Goal: Task Accomplishment & Management: Complete application form

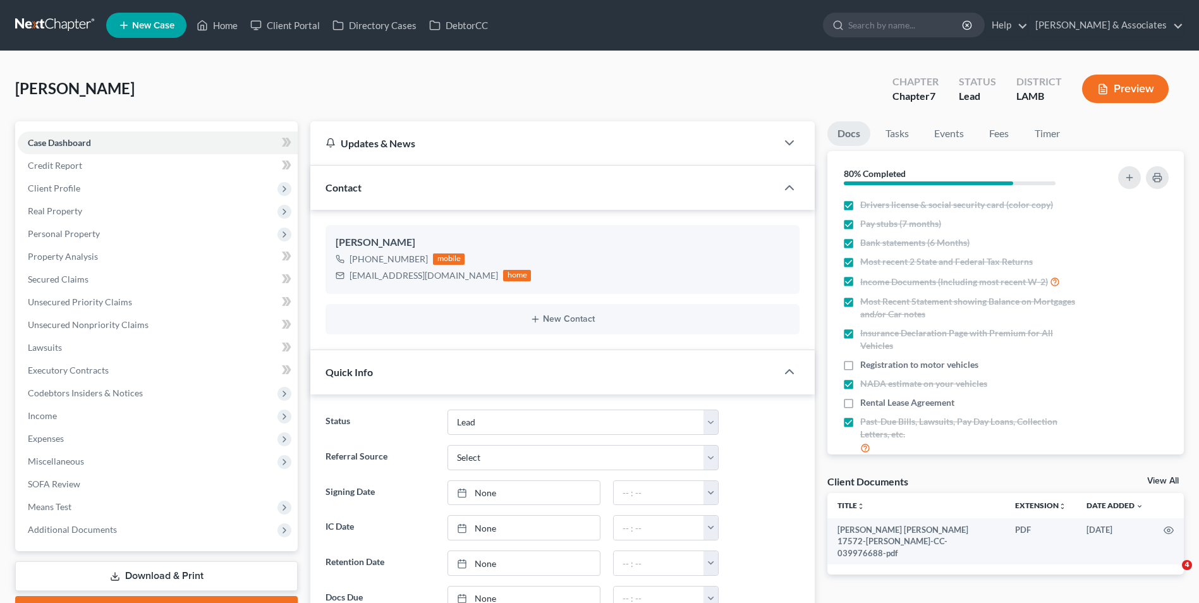
select select "13"
click at [112, 233] on span "Personal Property" at bounding box center [158, 234] width 280 height 23
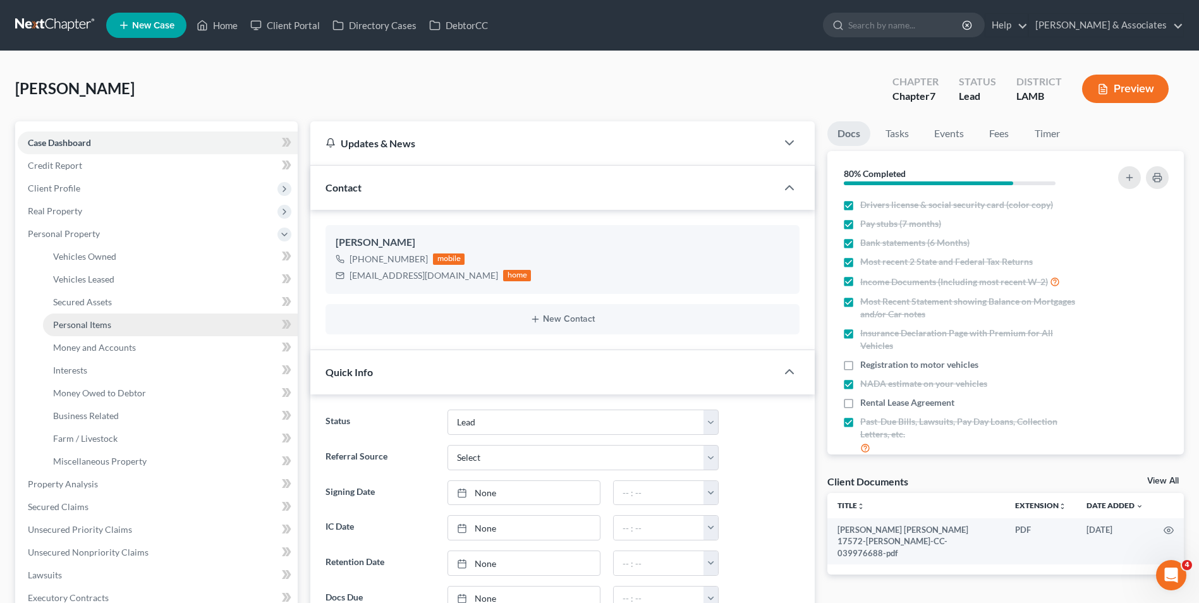
click at [104, 322] on span "Personal Items" at bounding box center [82, 324] width 58 height 11
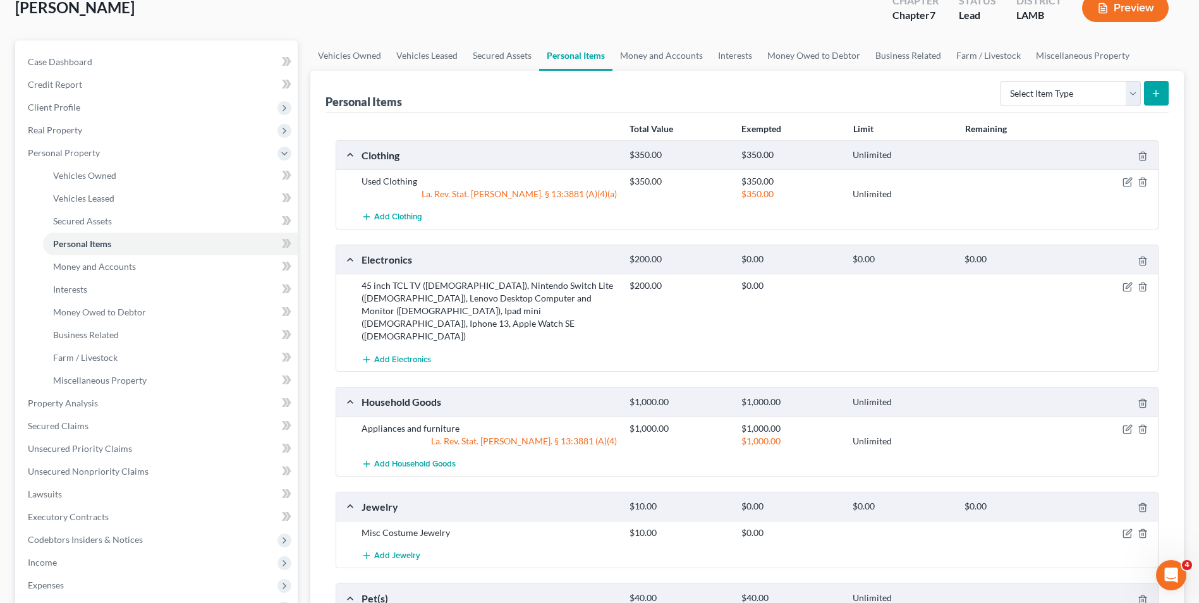
scroll to position [126, 0]
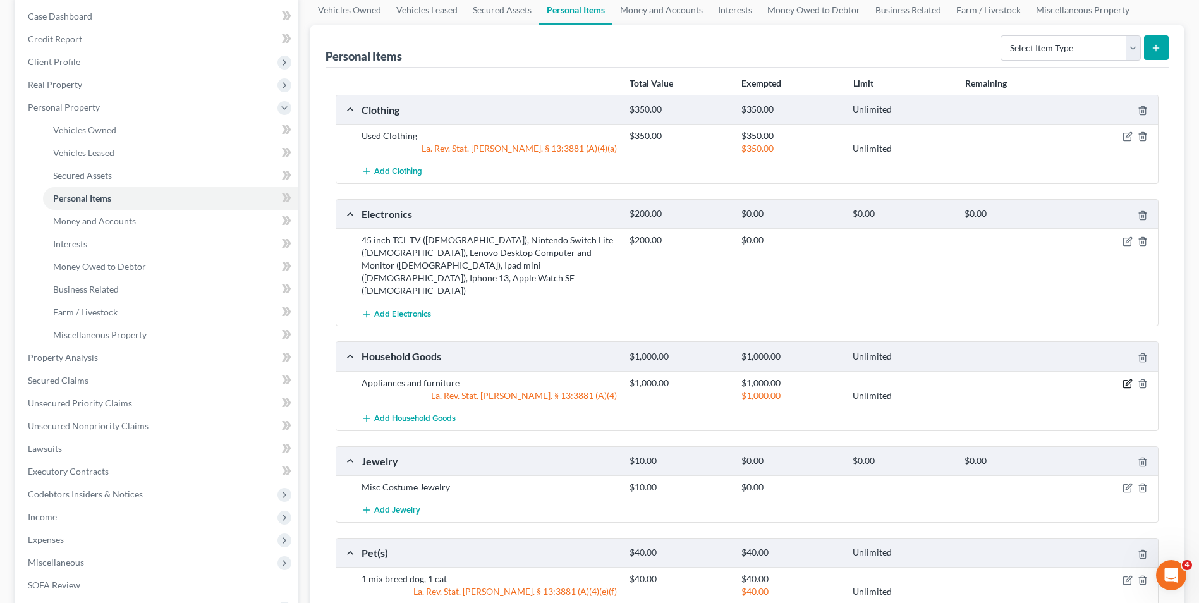
click at [1125, 379] on icon "button" at bounding box center [1128, 384] width 10 height 10
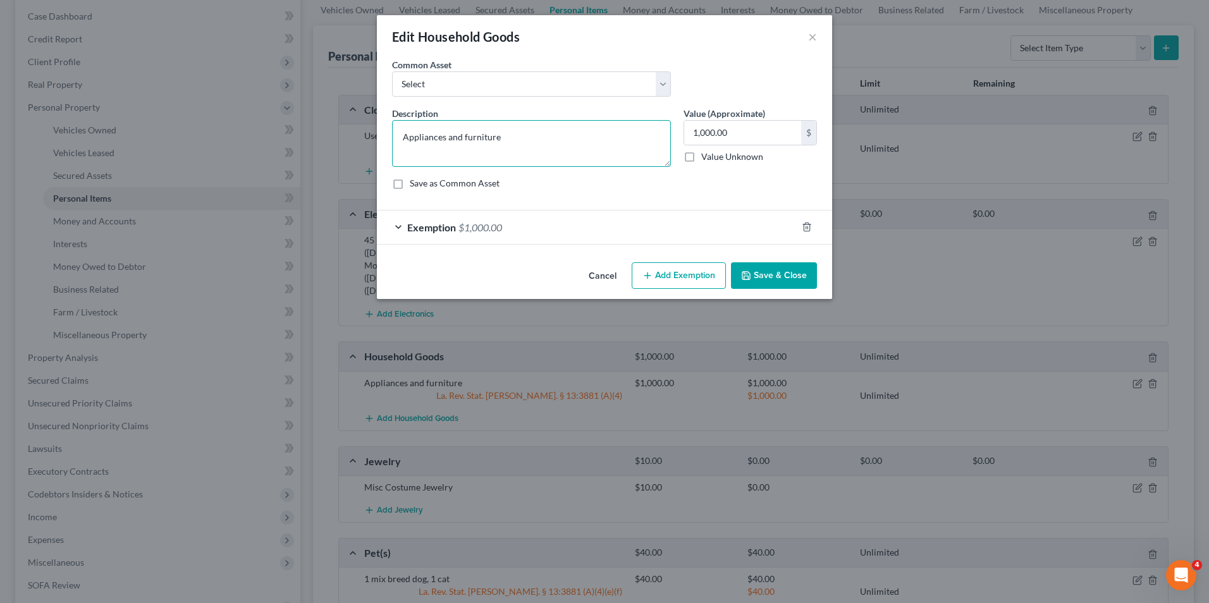
drag, startPoint x: 531, startPoint y: 140, endPoint x: 315, endPoint y: 118, distance: 216.7
click at [315, 118] on div "Edit Household Goods × An exemption set must first be selected from the Filing …" at bounding box center [604, 301] width 1209 height 603
click at [816, 35] on button "×" at bounding box center [812, 36] width 9 height 15
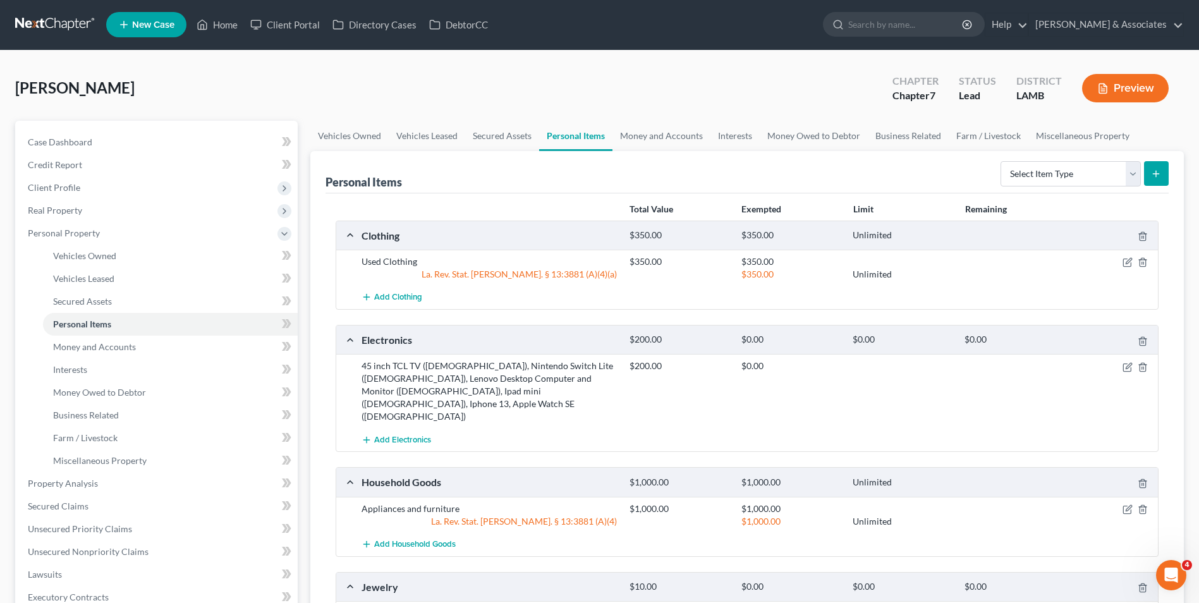
scroll to position [0, 0]
click at [109, 188] on span "Client Profile" at bounding box center [158, 188] width 280 height 23
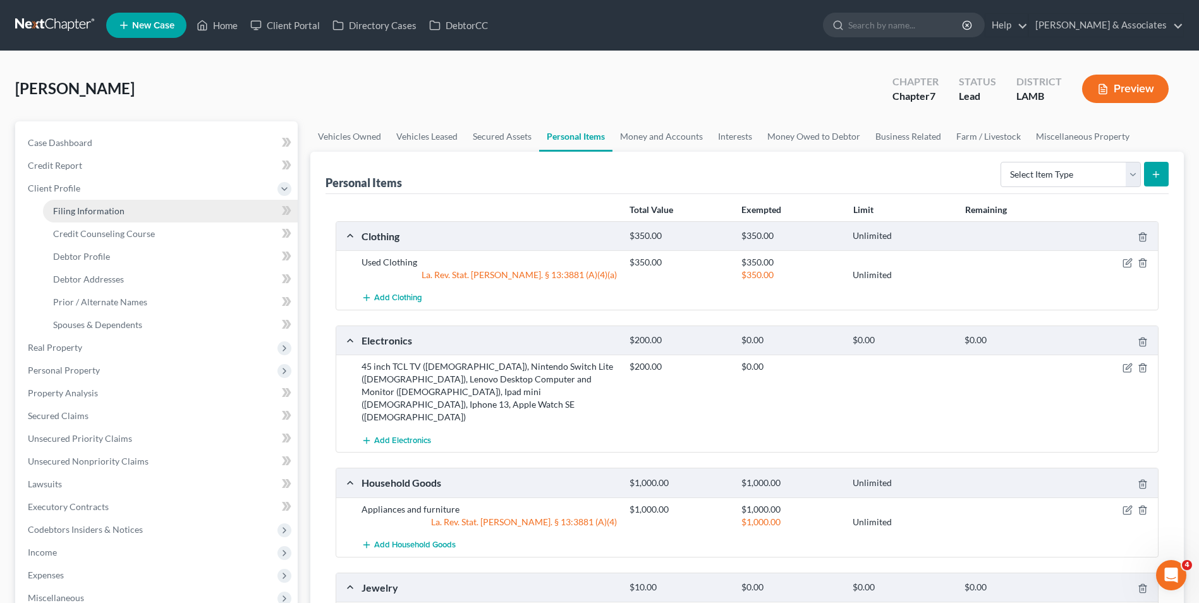
click at [111, 216] on span "Filing Information" at bounding box center [88, 210] width 71 height 11
select select "1"
select select "0"
select select "35"
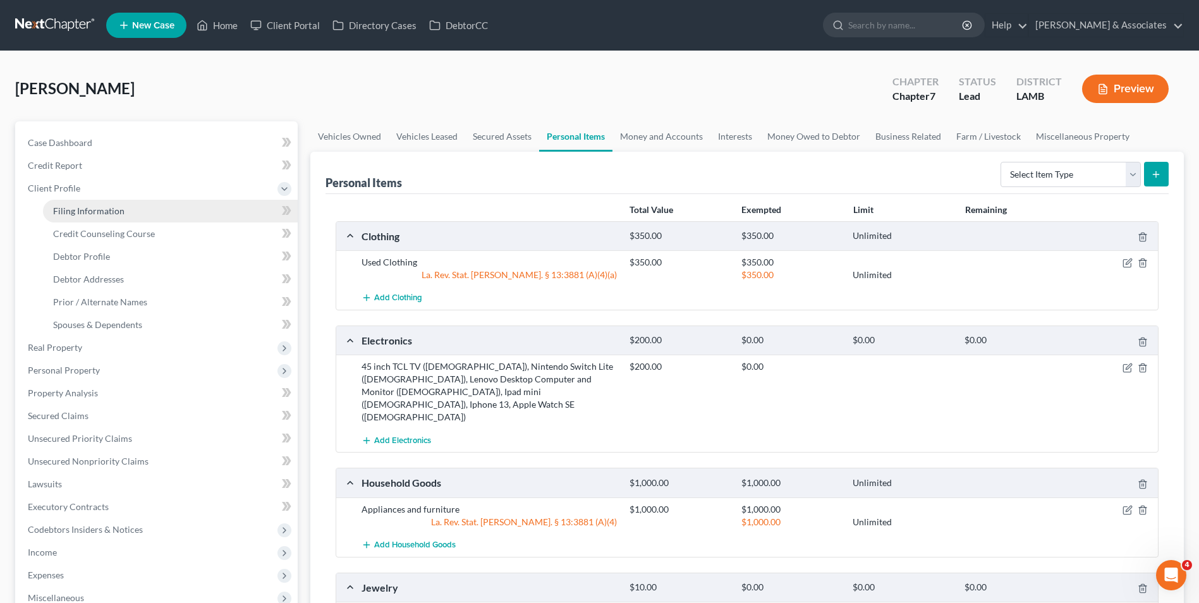
select select "12"
select select "19"
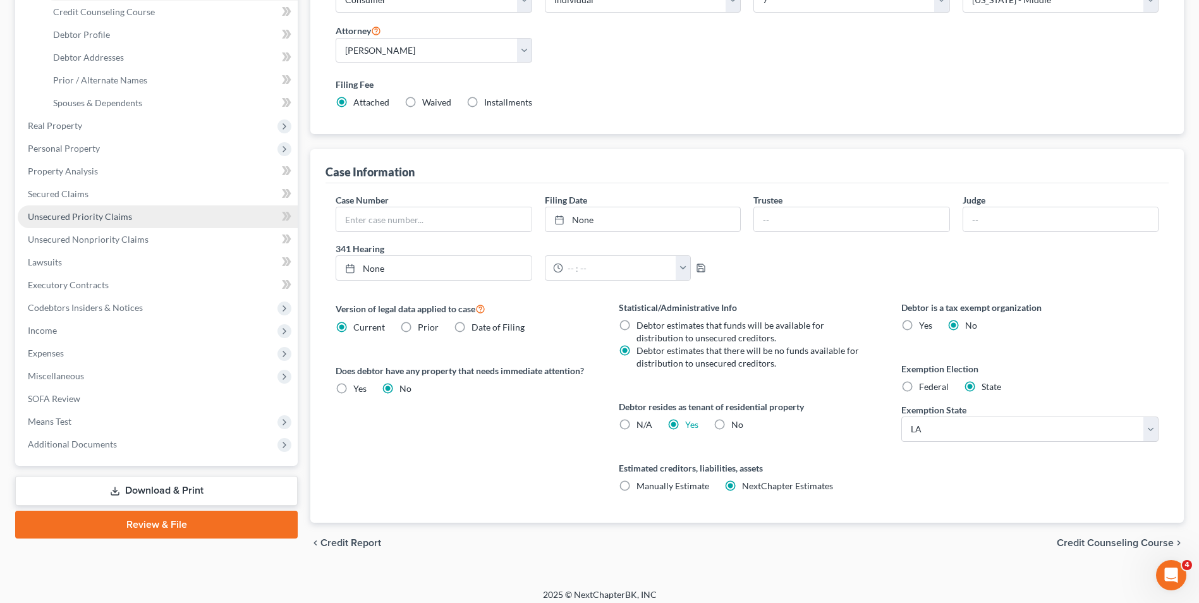
scroll to position [167, 0]
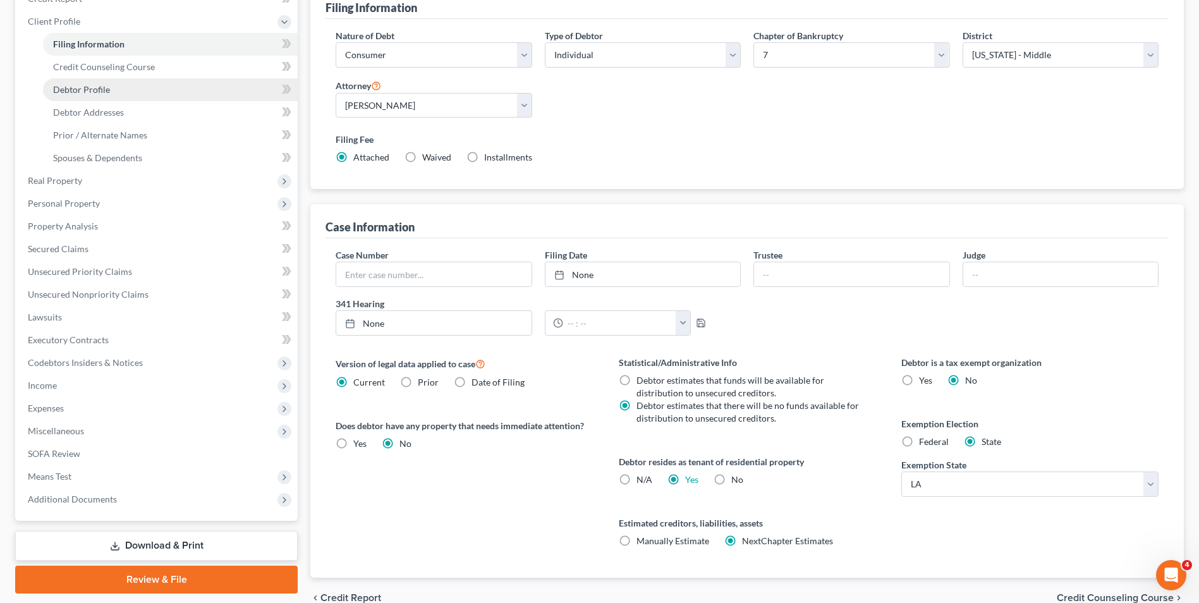
click at [130, 85] on link "Debtor Profile" at bounding box center [170, 89] width 255 height 23
select select "3"
select select "0"
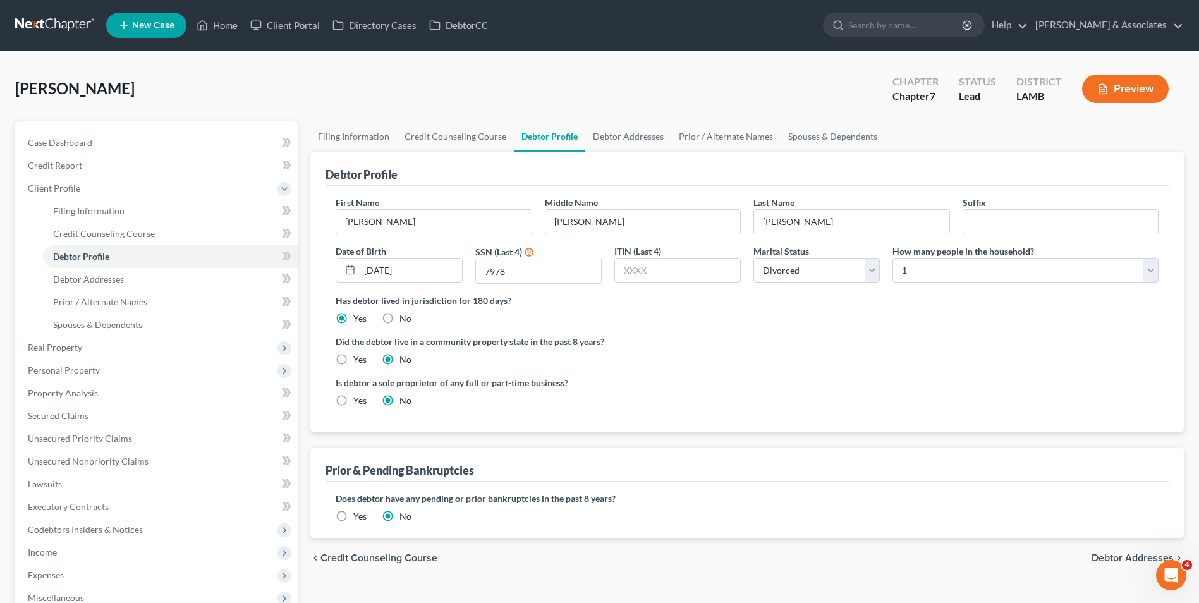
click at [353, 364] on label "Yes" at bounding box center [359, 359] width 13 height 13
click at [358, 362] on input "Yes" at bounding box center [362, 357] width 8 height 8
radio input "true"
radio input "false"
click at [223, 25] on link "Home" at bounding box center [217, 25] width 54 height 23
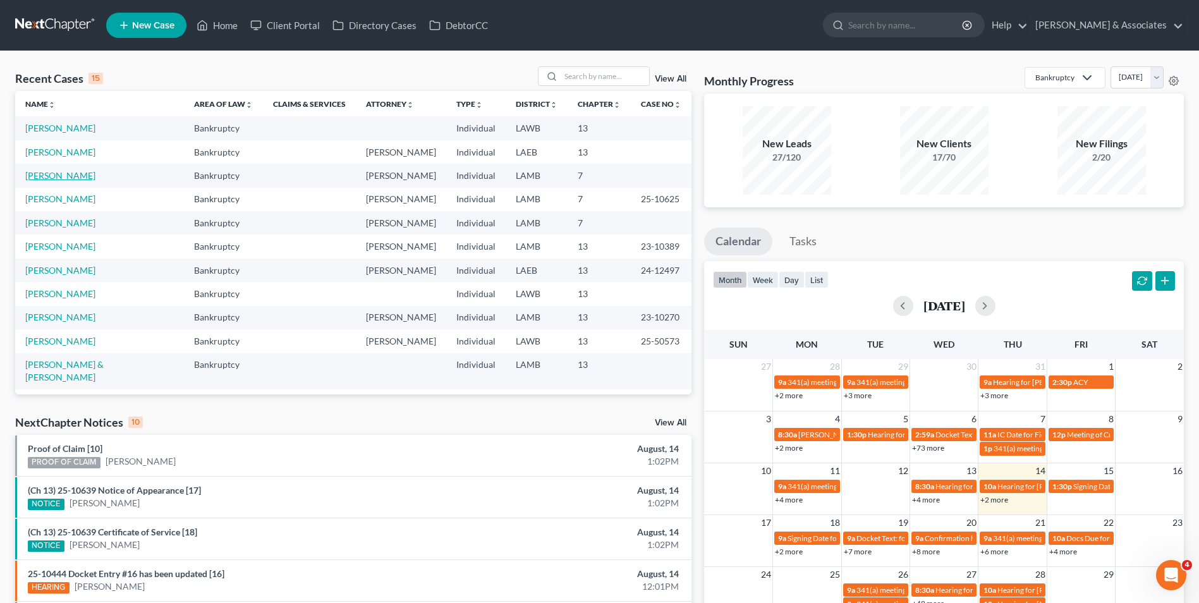
click at [37, 173] on link "[PERSON_NAME]" at bounding box center [60, 175] width 70 height 11
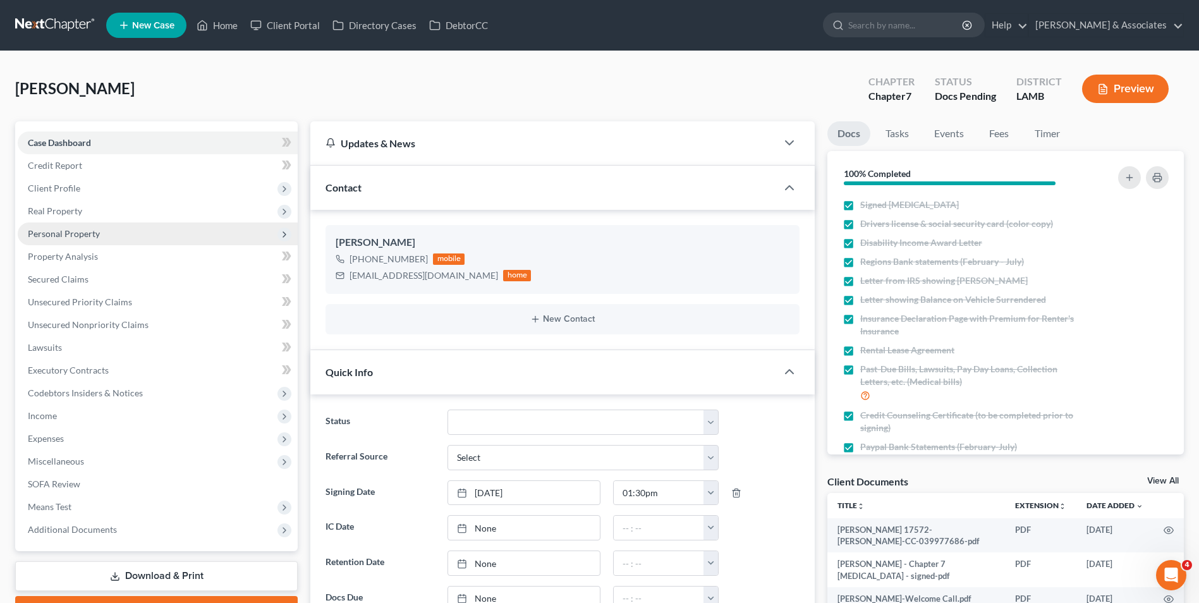
scroll to position [928, 0]
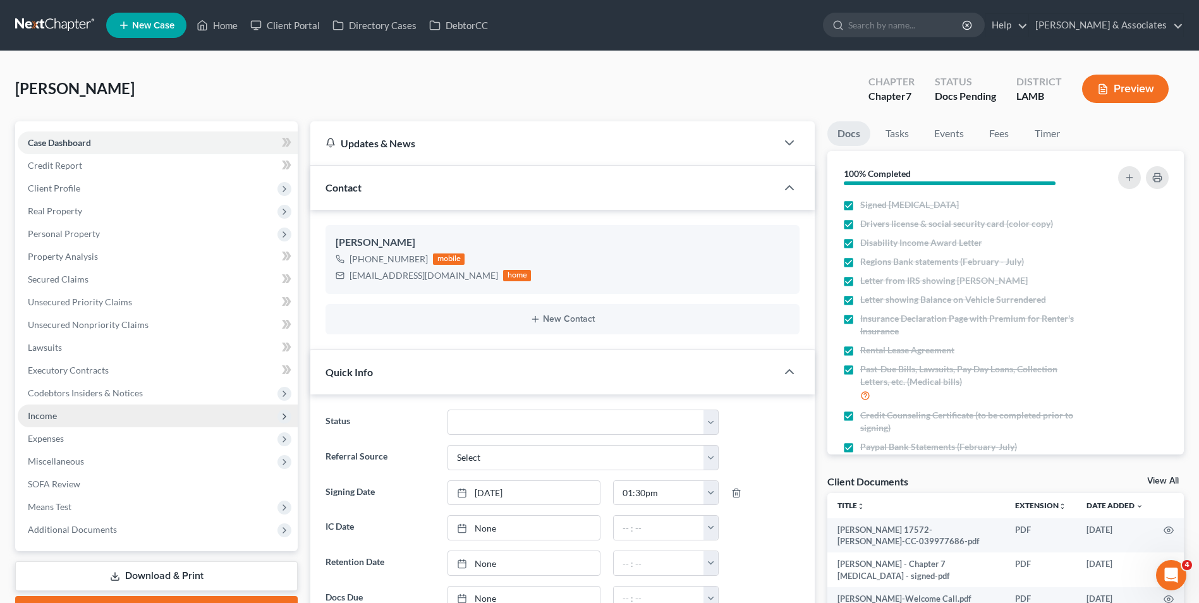
click at [78, 409] on span "Income" at bounding box center [158, 416] width 280 height 23
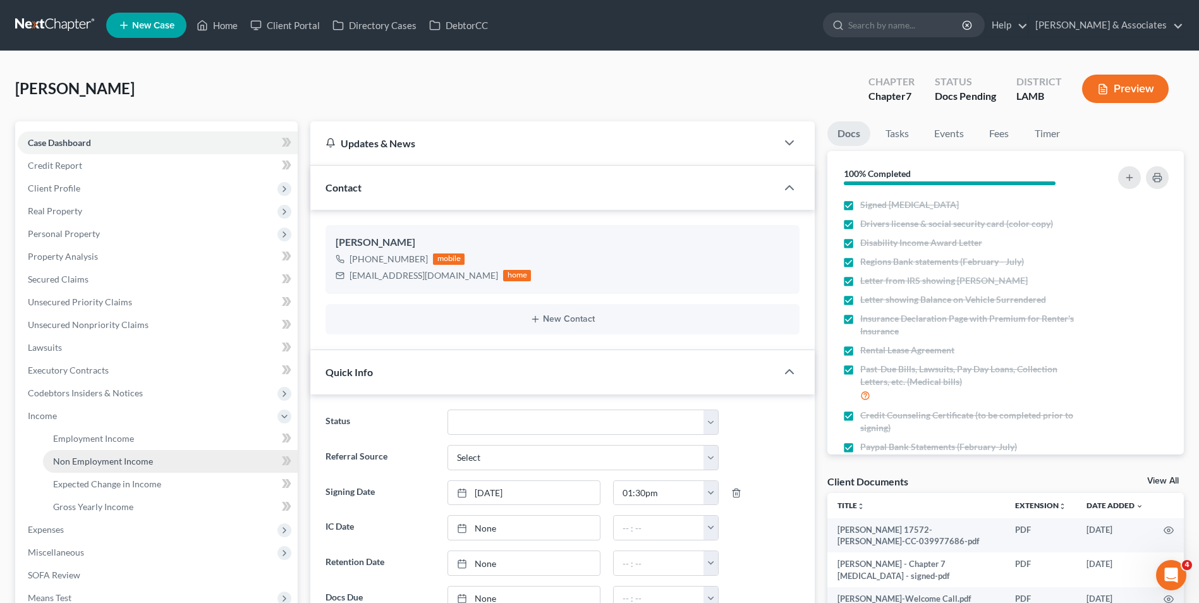
click at [166, 457] on link "Non Employment Income" at bounding box center [170, 461] width 255 height 23
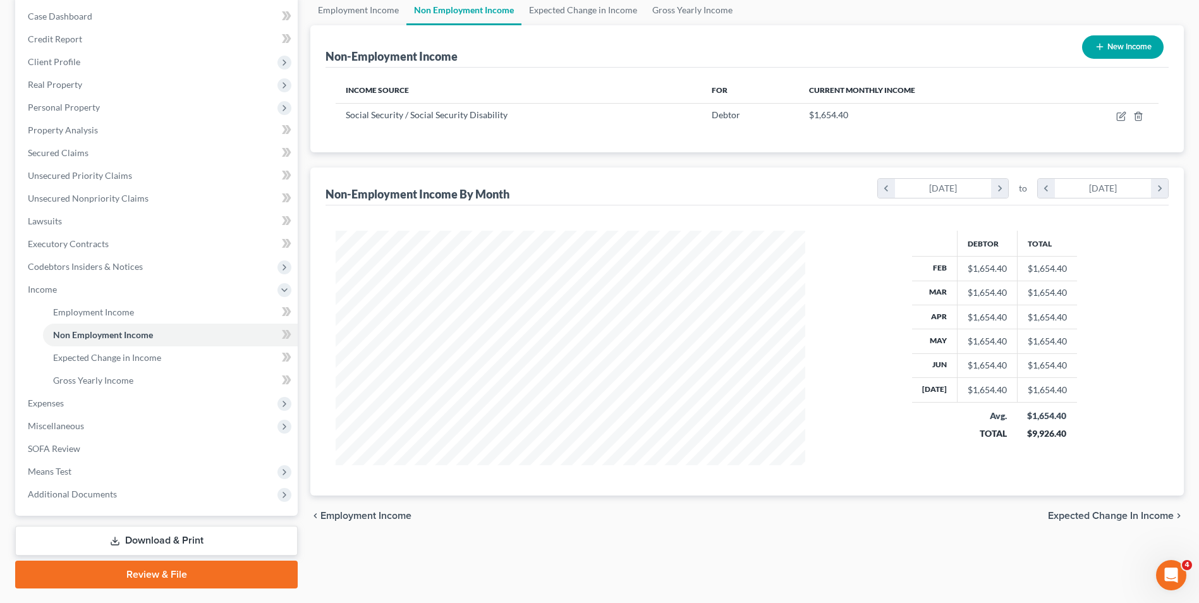
scroll to position [160, 0]
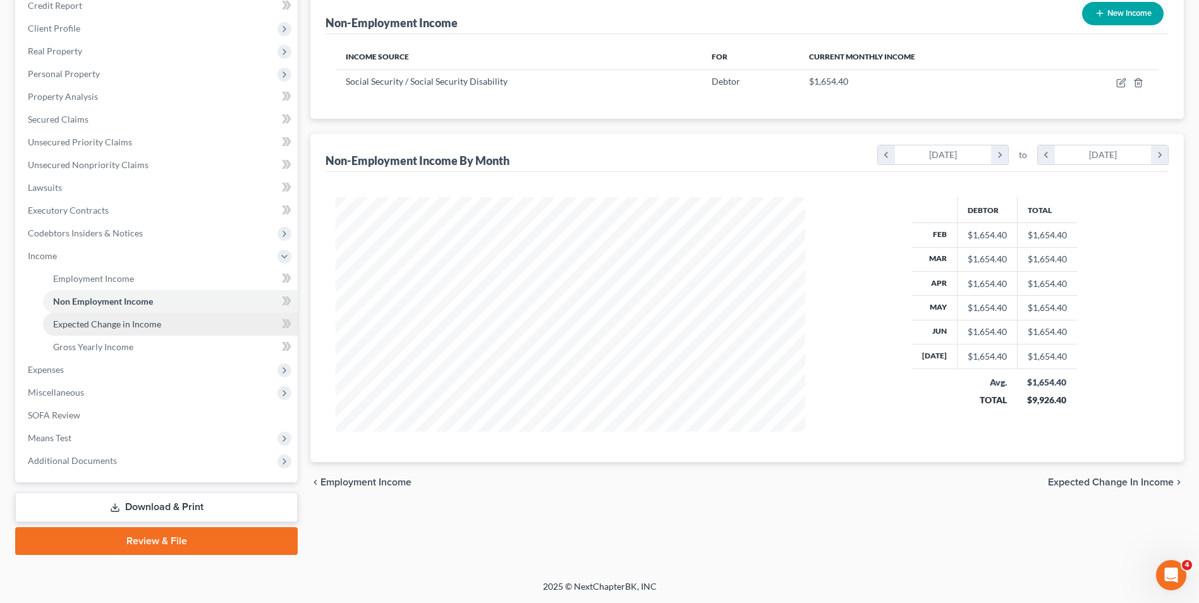
click at [154, 328] on span "Expected Change in Income" at bounding box center [107, 324] width 108 height 11
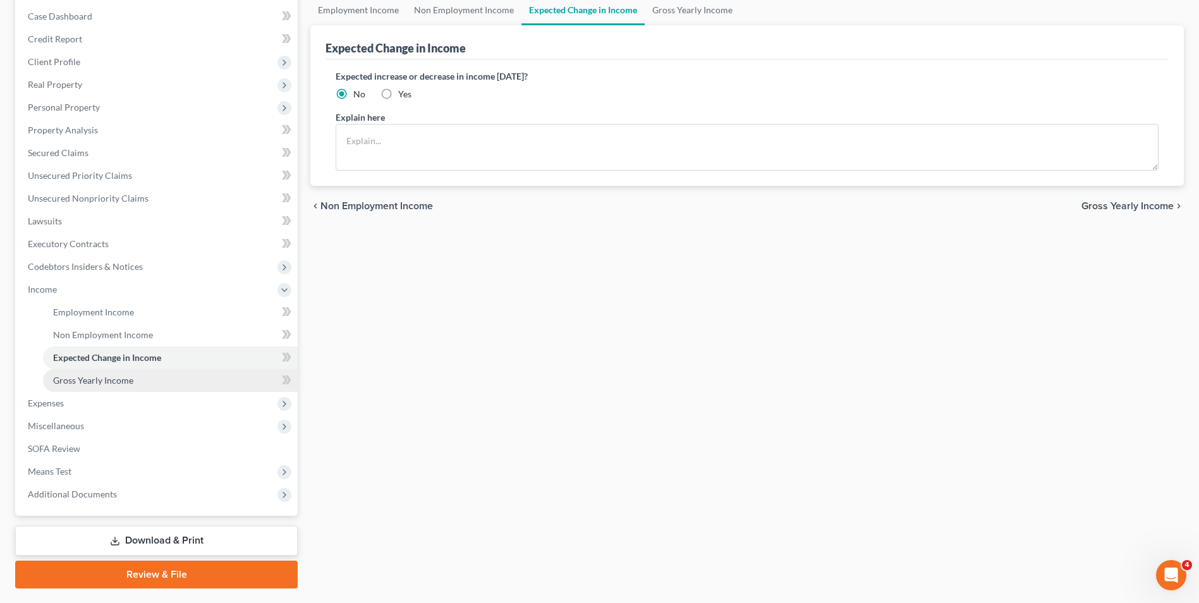
click at [137, 386] on link "Gross Yearly Income" at bounding box center [170, 380] width 255 height 23
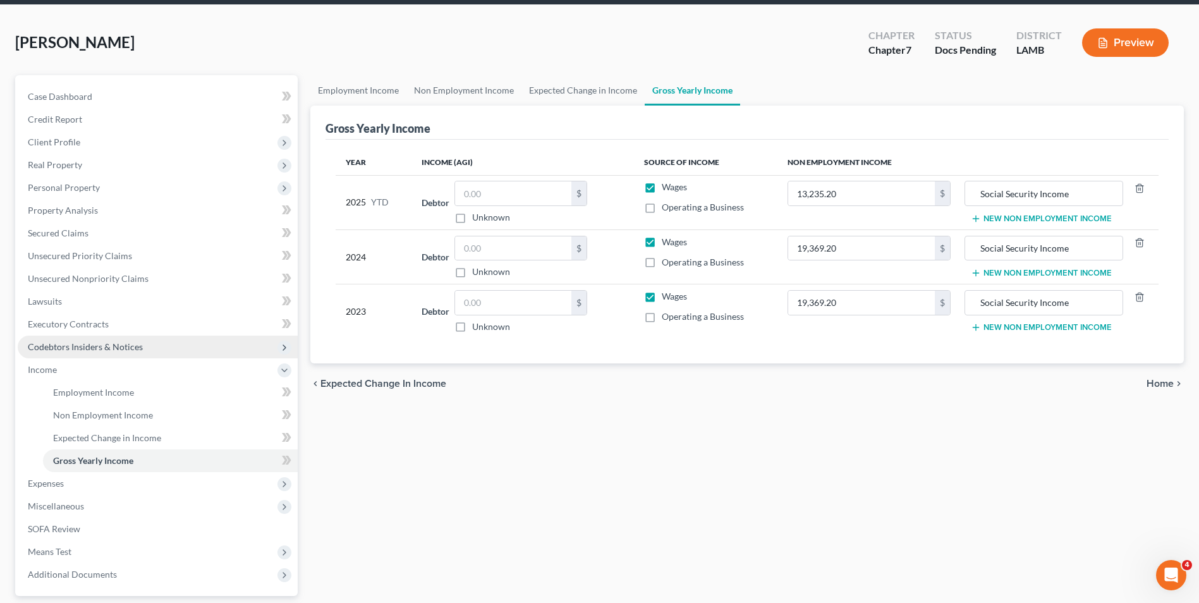
scroll to position [160, 0]
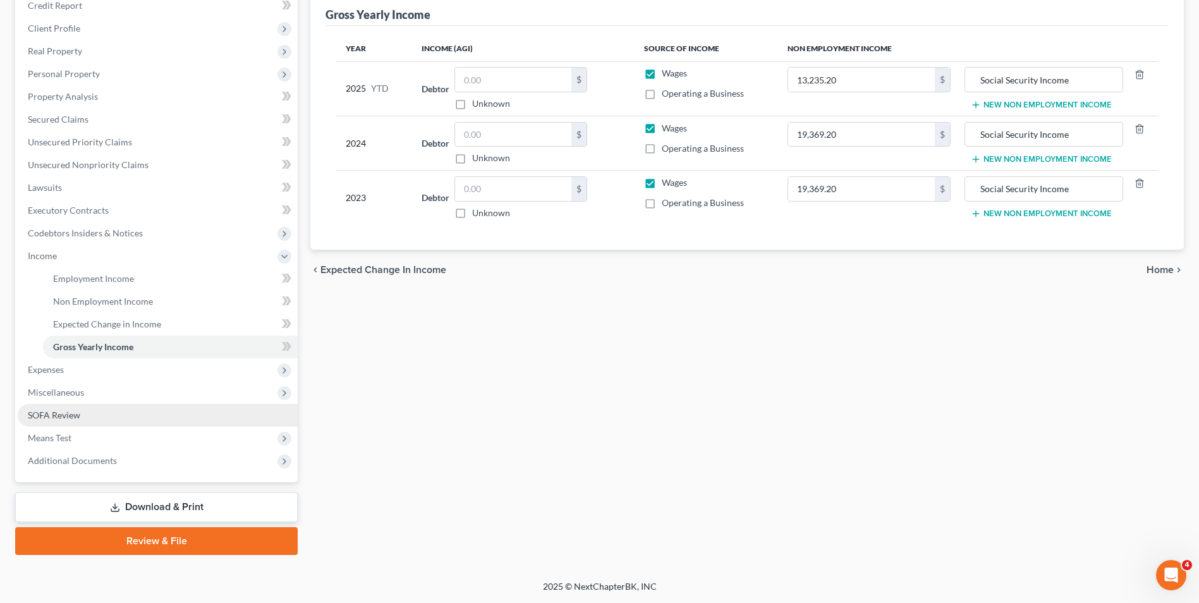
click at [140, 413] on link "SOFA Review" at bounding box center [158, 415] width 280 height 23
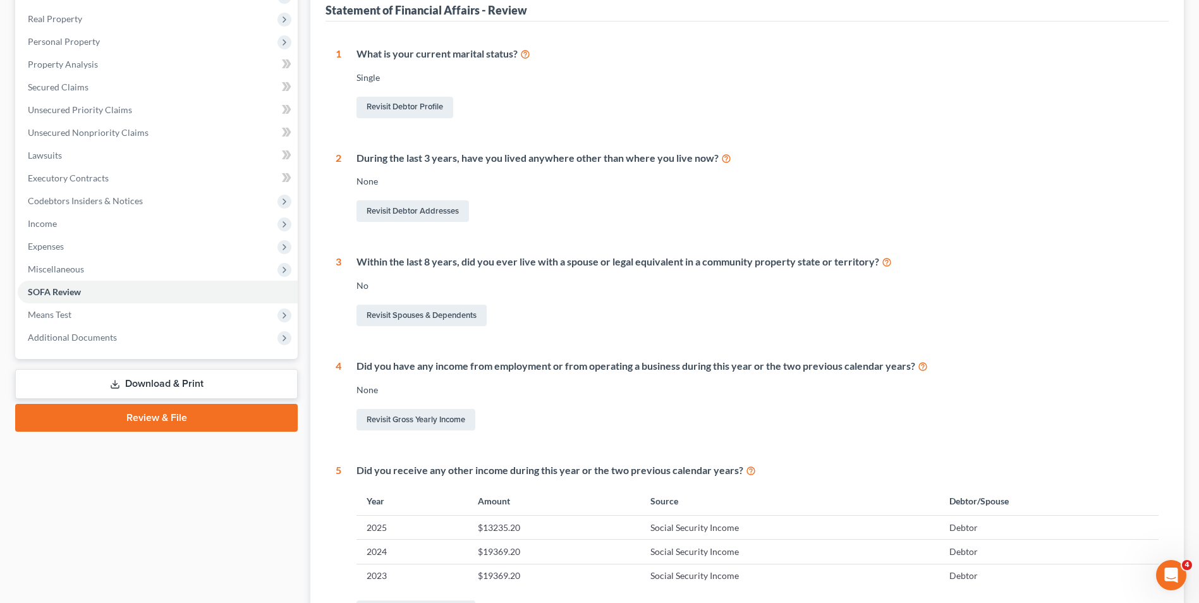
scroll to position [95, 0]
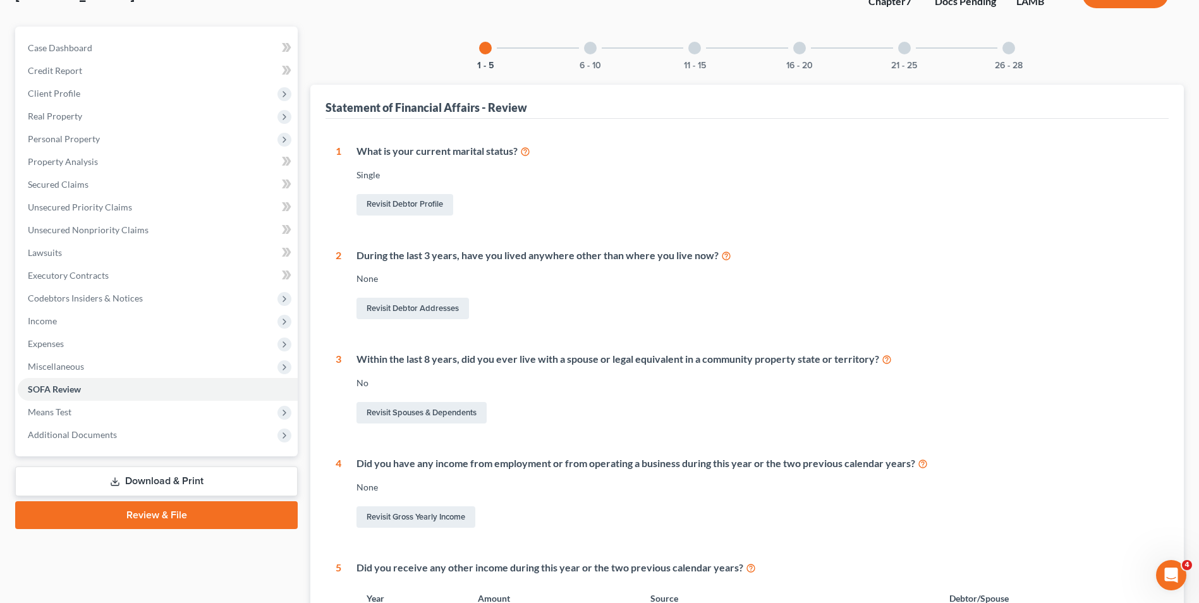
click at [590, 53] on div at bounding box center [590, 48] width 13 height 13
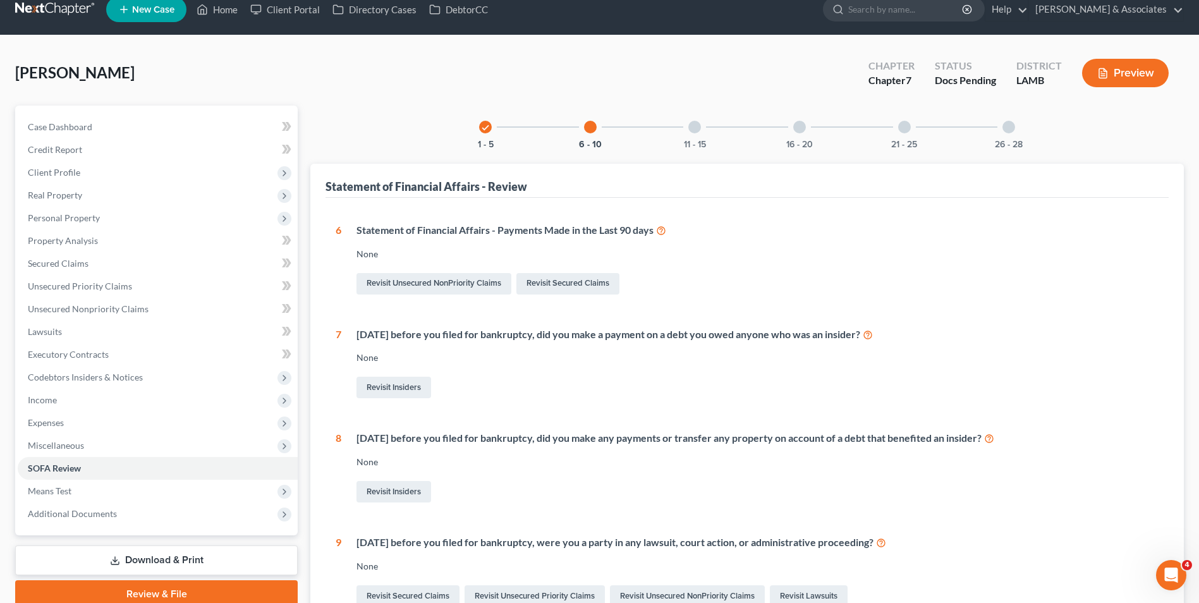
scroll to position [8, 0]
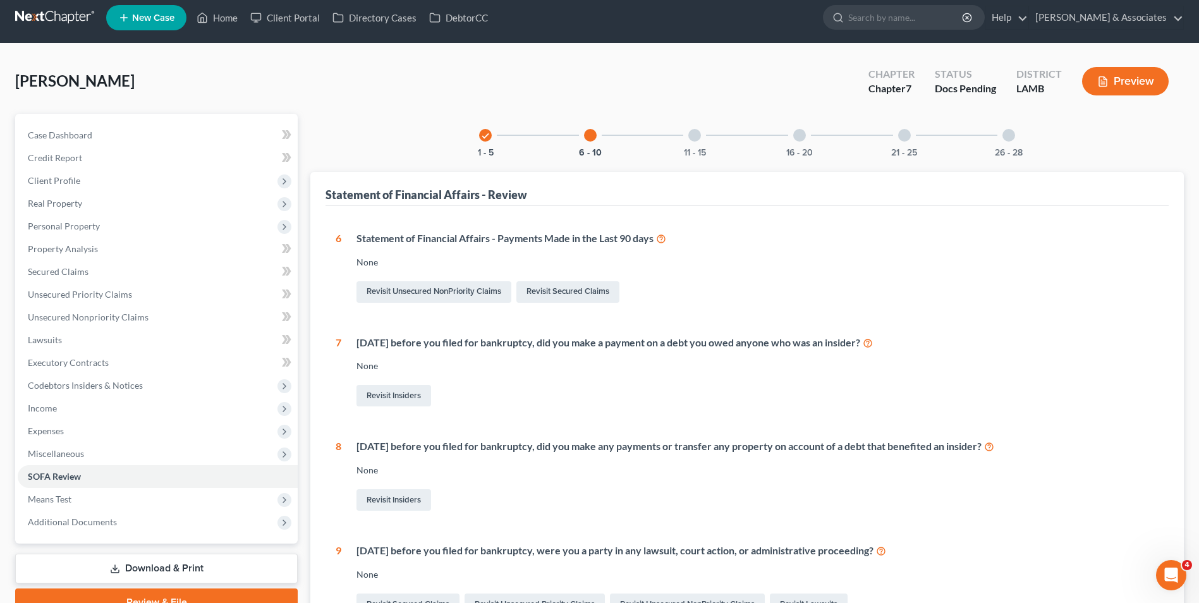
click at [699, 134] on div at bounding box center [694, 135] width 13 height 13
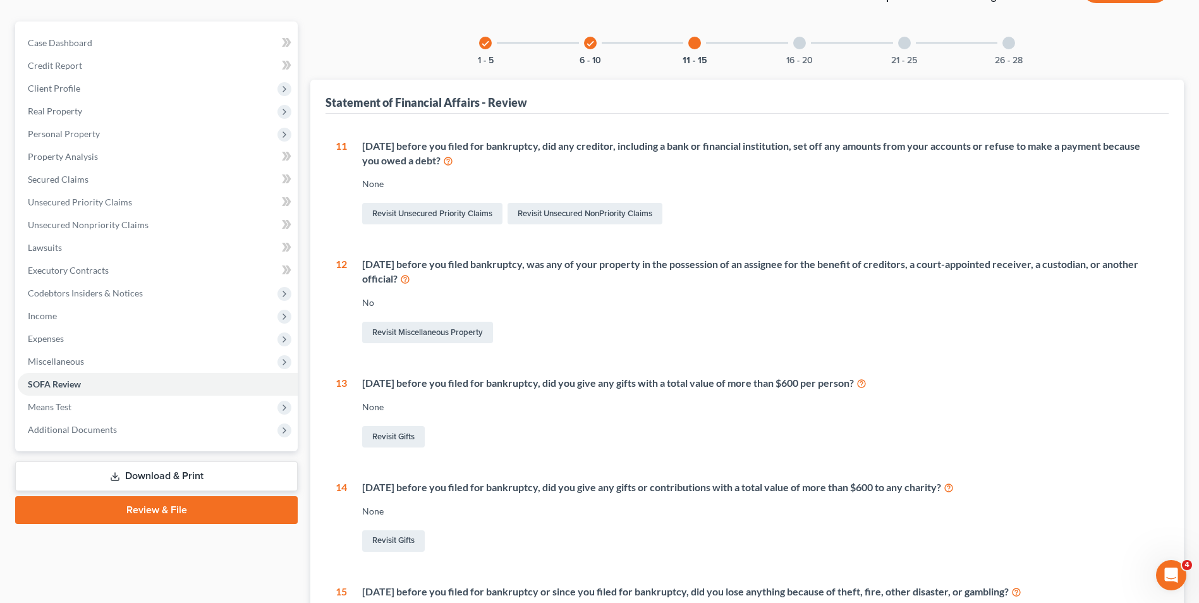
scroll to position [37, 0]
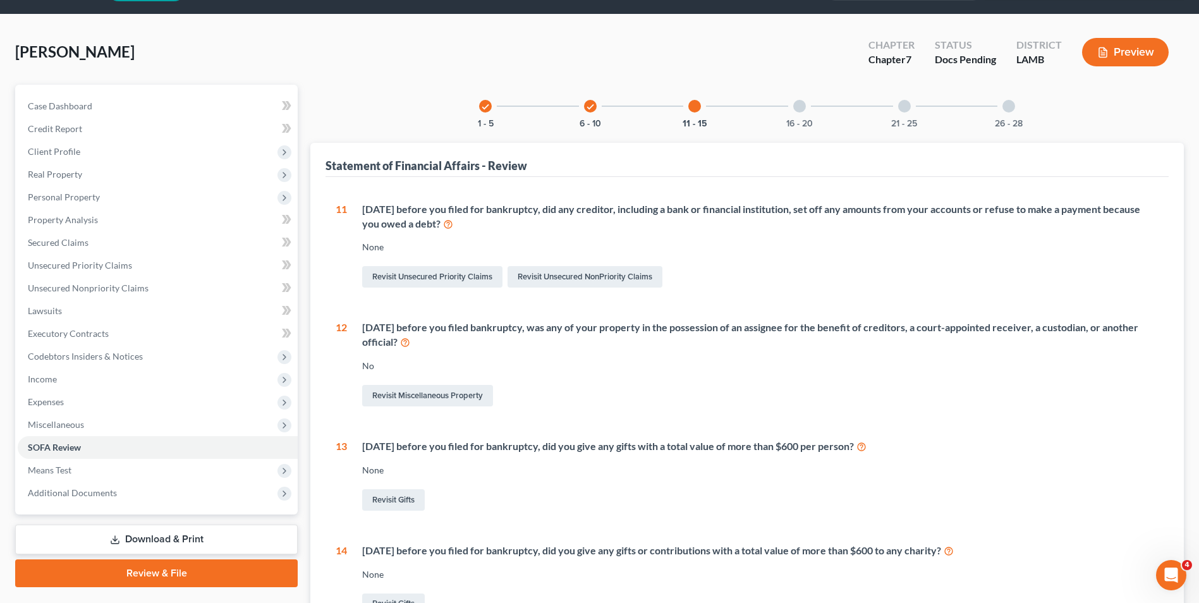
click at [802, 117] on div "16 - 20" at bounding box center [799, 106] width 43 height 43
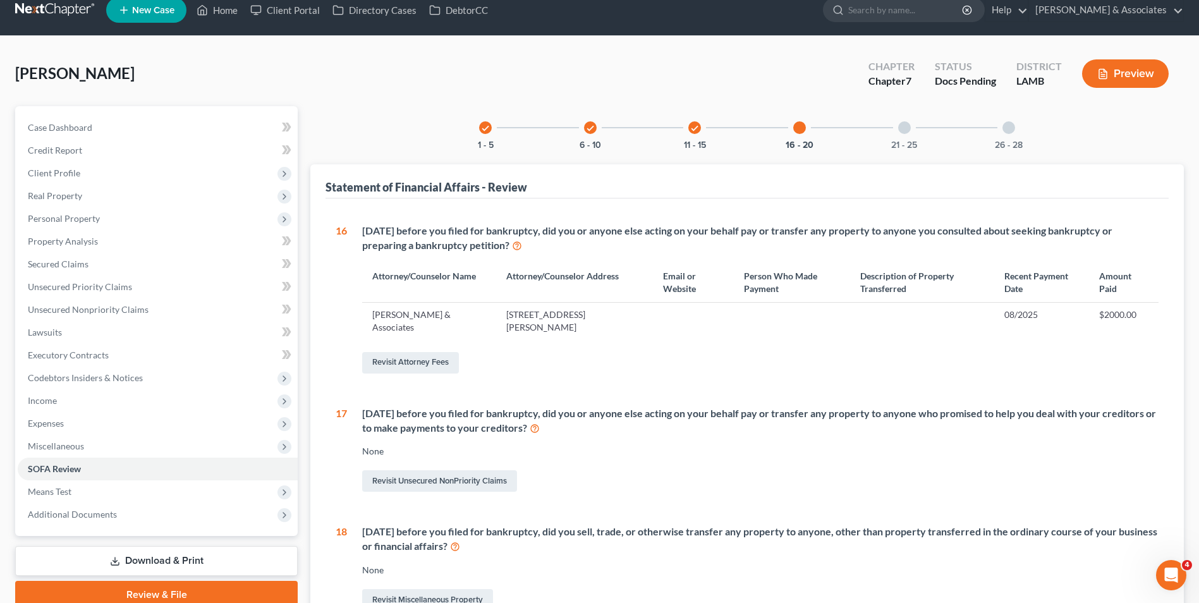
scroll to position [0, 0]
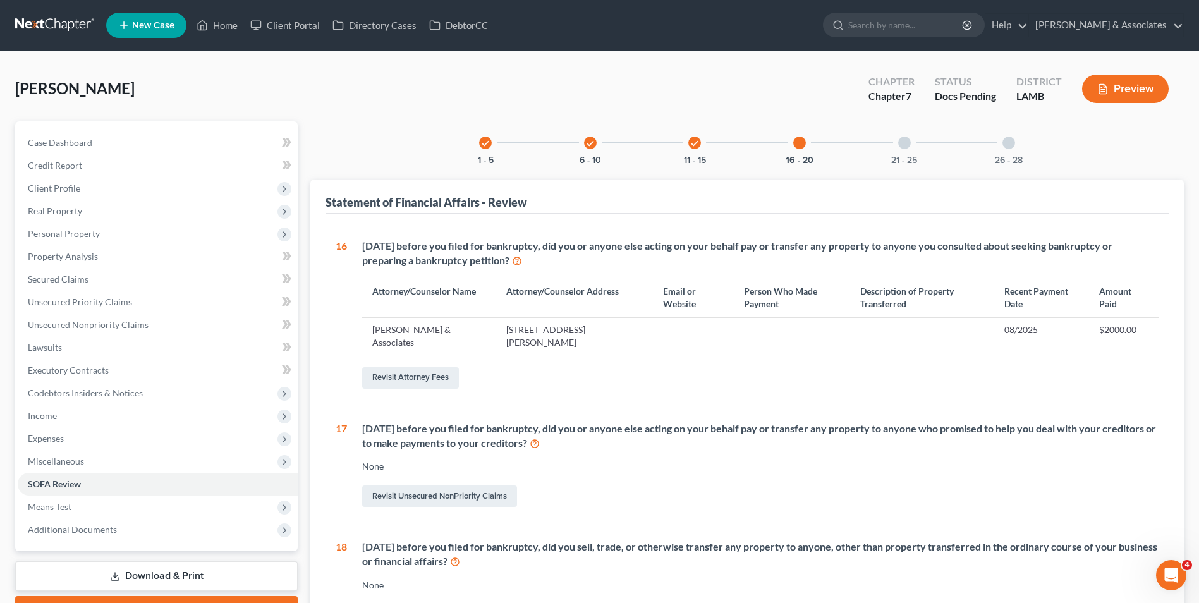
click at [903, 140] on div at bounding box center [904, 143] width 13 height 13
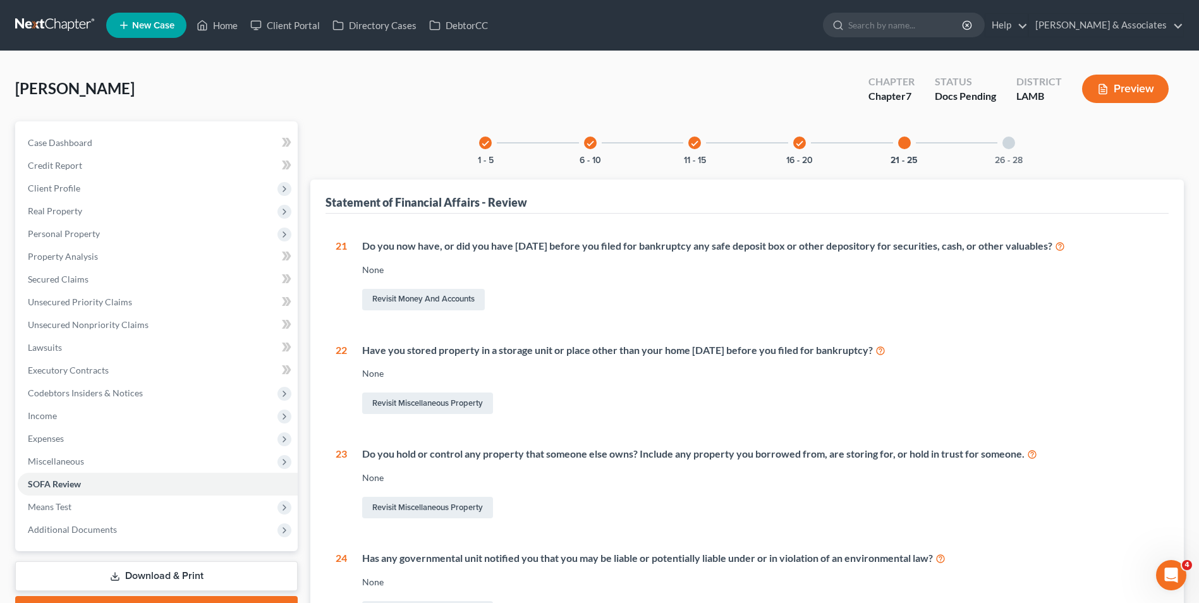
click at [1008, 146] on div at bounding box center [1009, 143] width 13 height 13
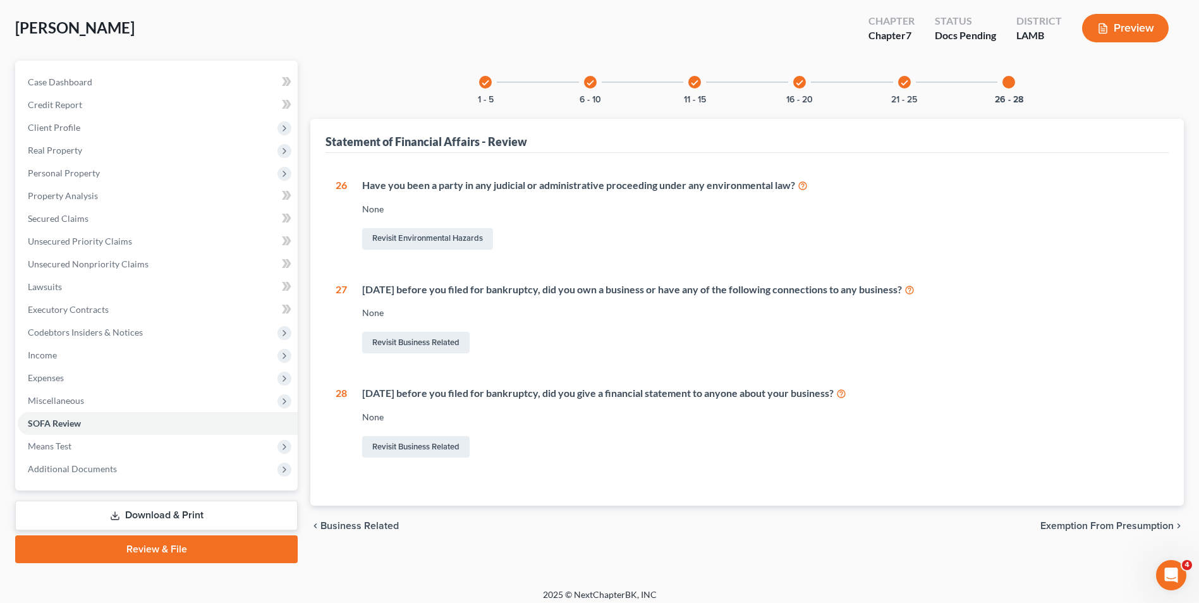
scroll to position [69, 0]
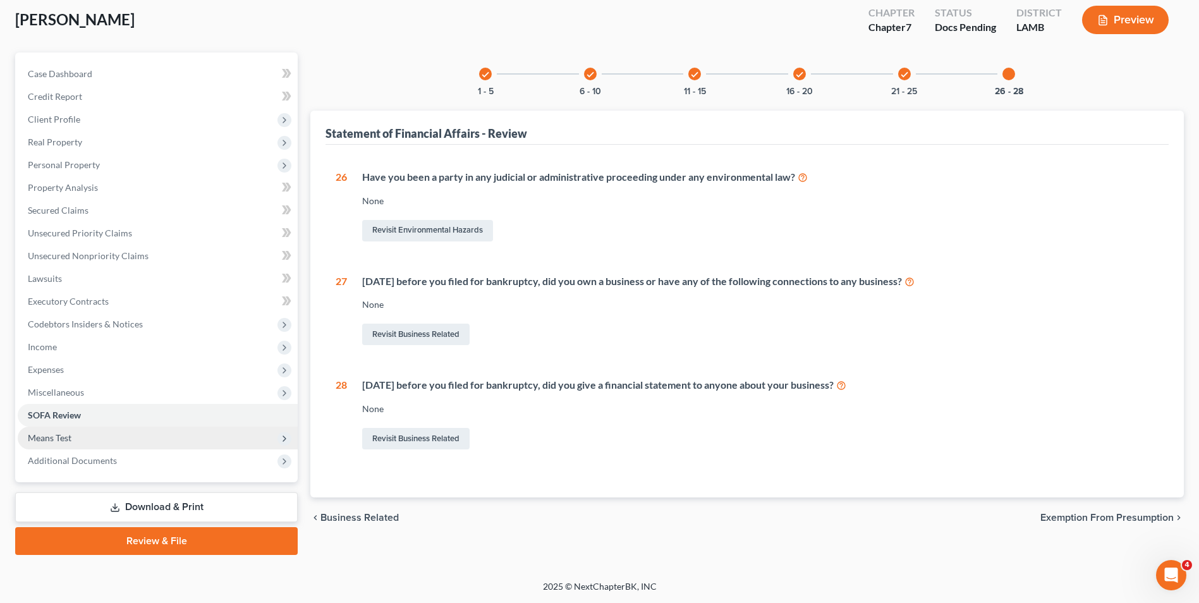
click at [70, 441] on span "Means Test" at bounding box center [50, 437] width 44 height 11
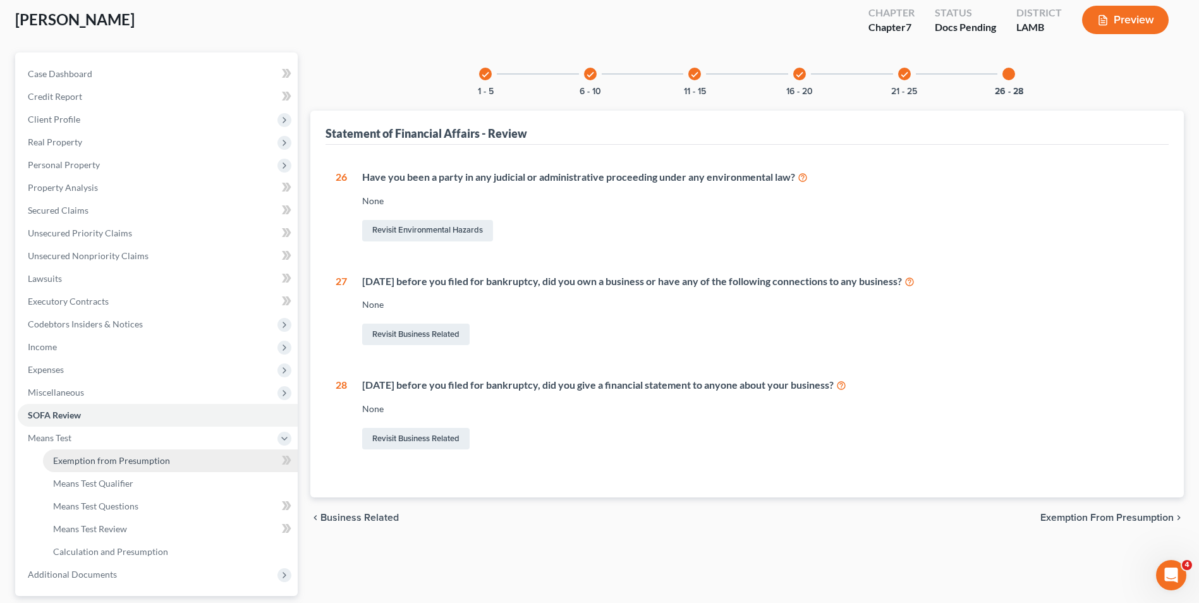
click at [107, 468] on link "Exemption from Presumption" at bounding box center [170, 460] width 255 height 23
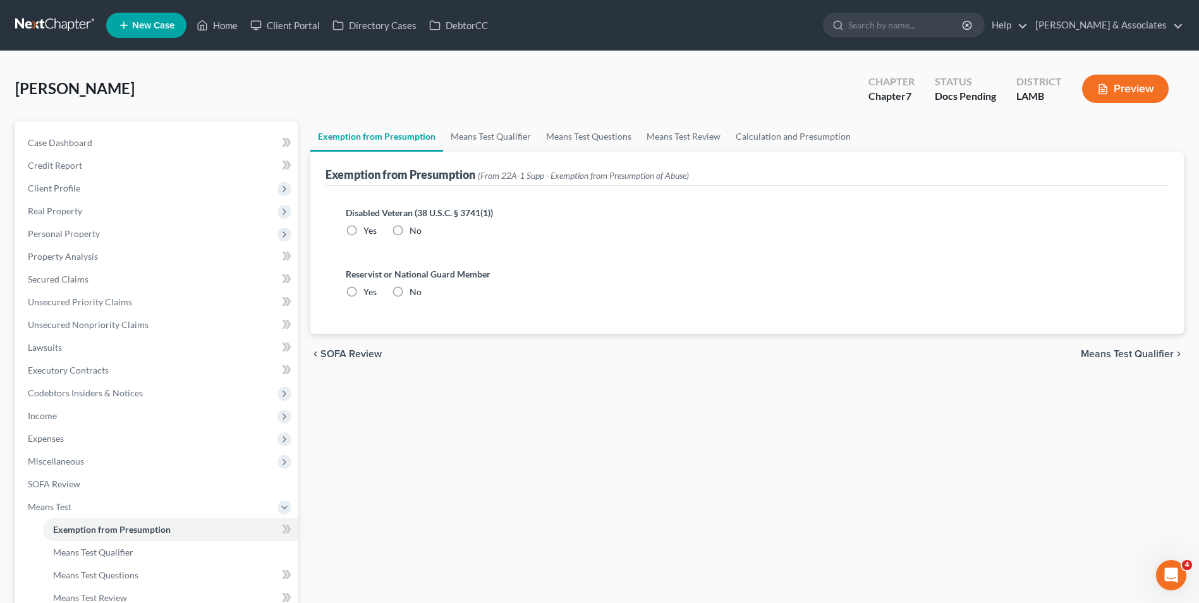
click at [410, 235] on label "No" at bounding box center [416, 230] width 12 height 13
click at [415, 233] on input "No" at bounding box center [419, 228] width 8 height 8
radio input "true"
click at [410, 291] on label "No" at bounding box center [416, 292] width 12 height 13
click at [415, 291] on input "No" at bounding box center [419, 290] width 8 height 8
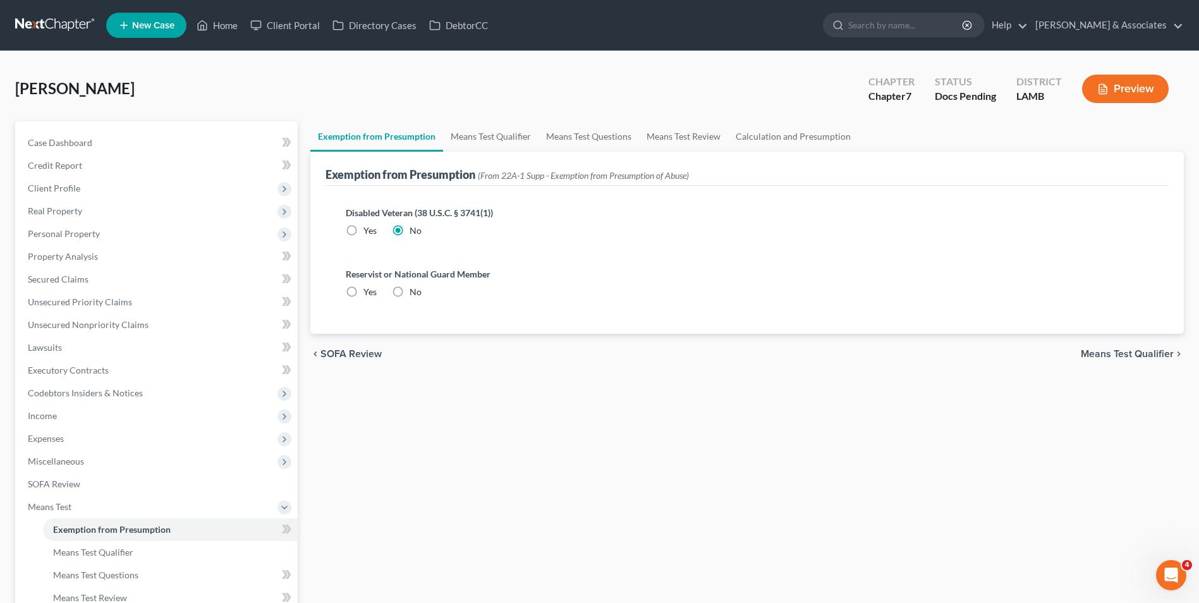
radio input "true"
click at [1097, 351] on span "Means Test Qualifier" at bounding box center [1127, 354] width 93 height 10
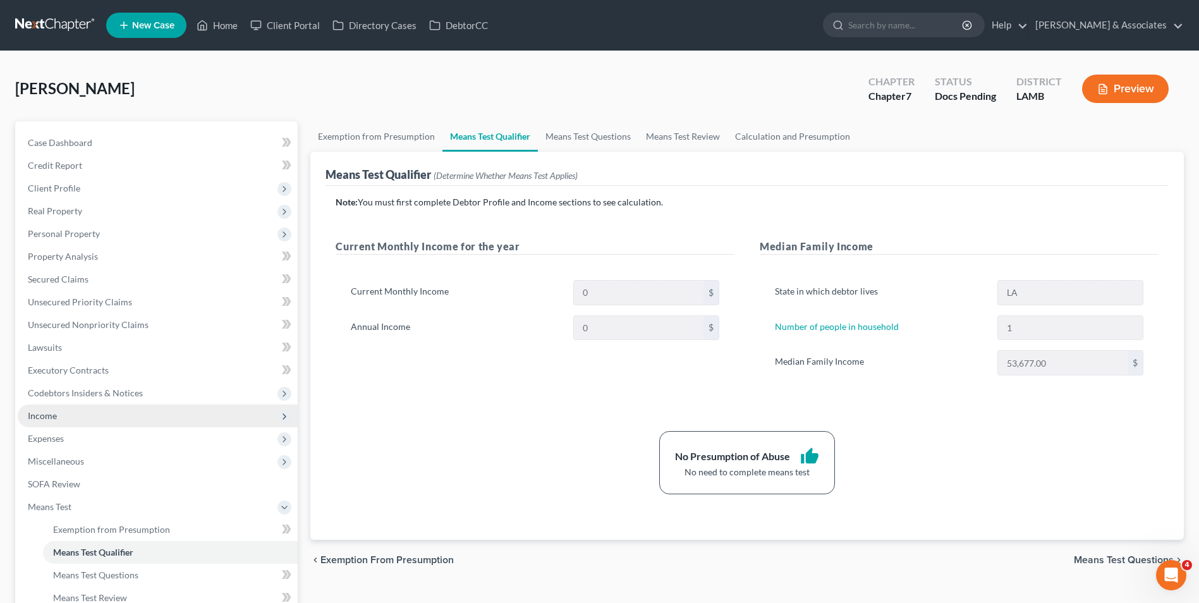
click at [170, 419] on span "Income" at bounding box center [158, 416] width 280 height 23
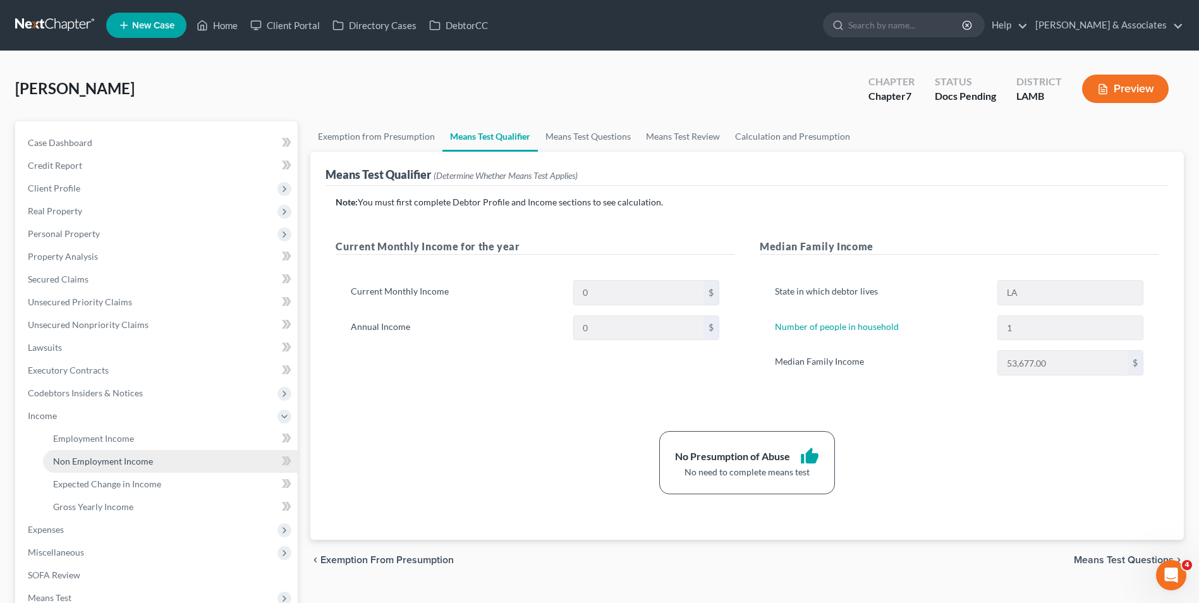
click at [178, 458] on link "Non Employment Income" at bounding box center [170, 461] width 255 height 23
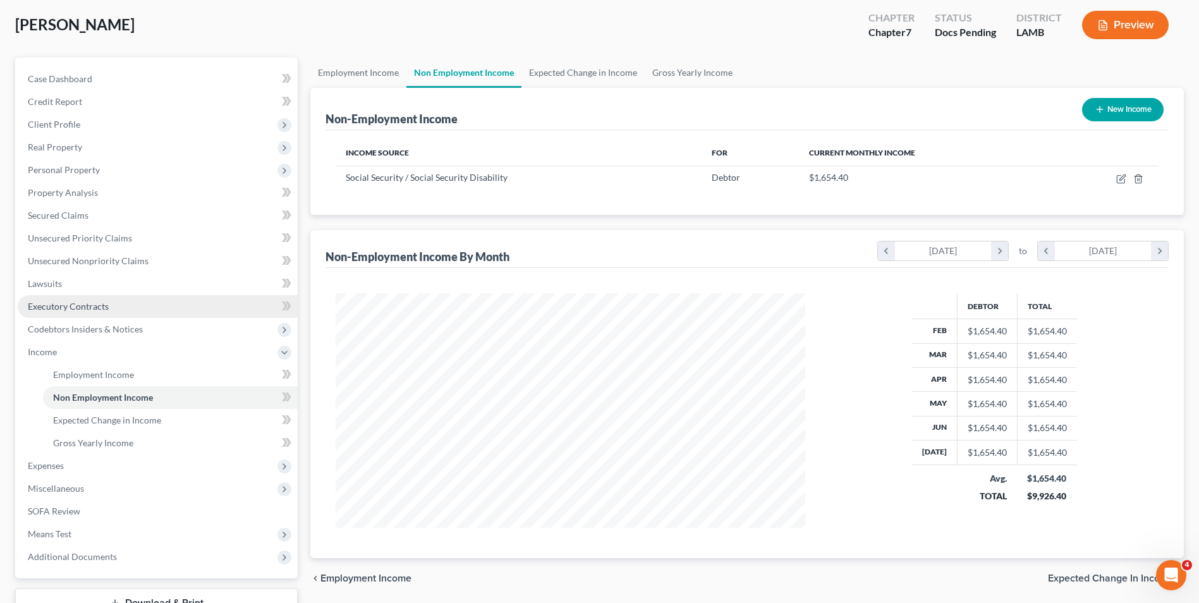
scroll to position [160, 0]
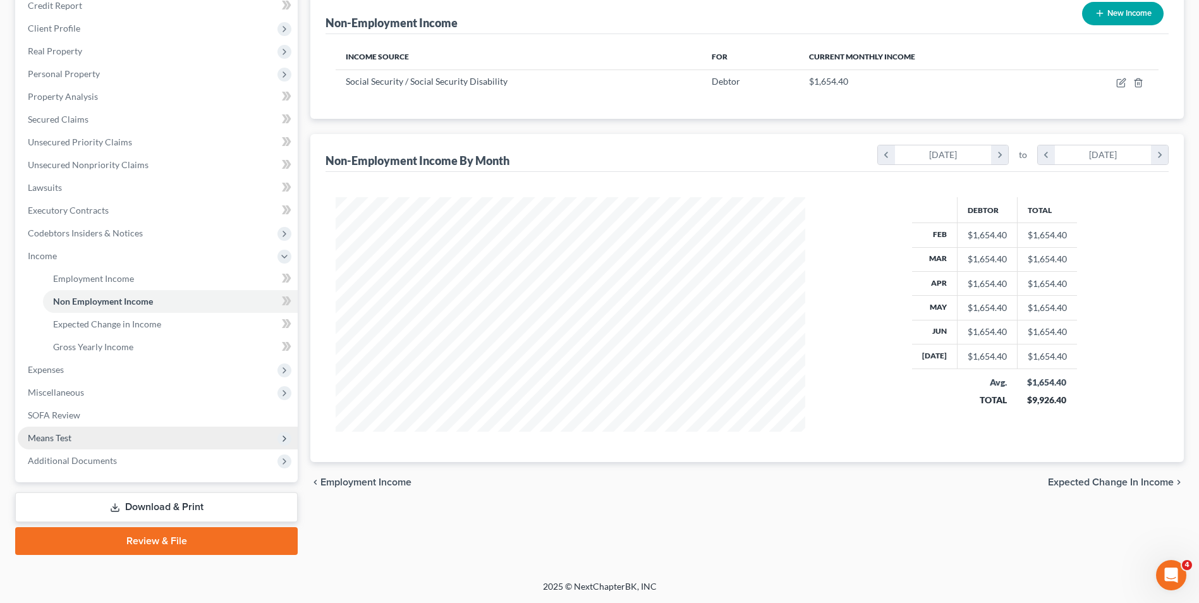
click at [164, 445] on span "Means Test" at bounding box center [158, 438] width 280 height 23
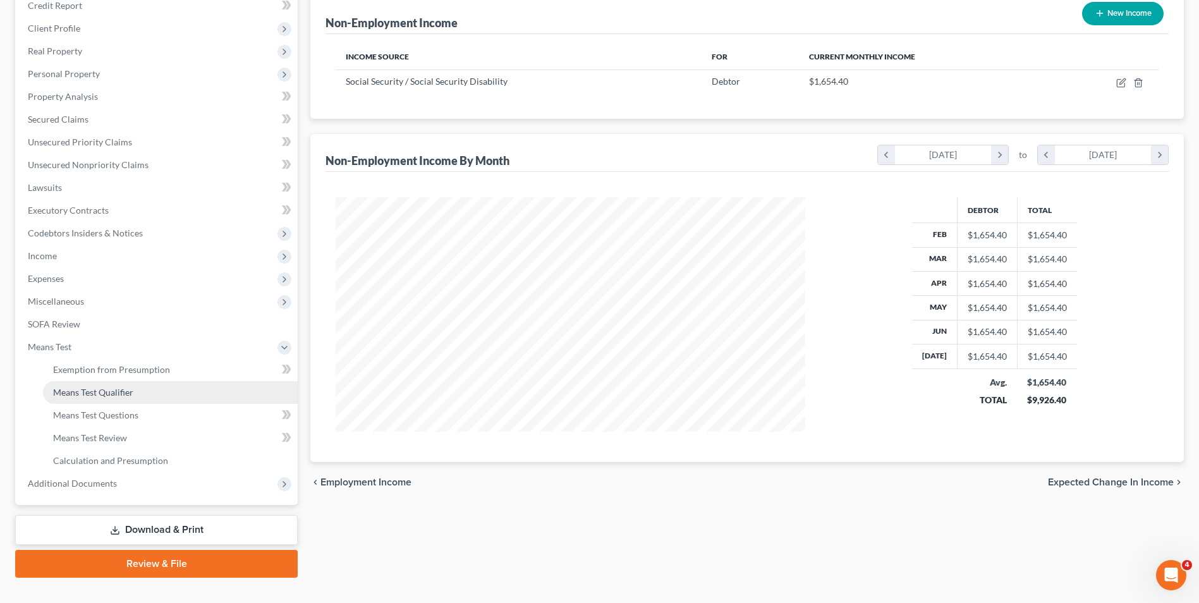
click at [138, 398] on link "Means Test Qualifier" at bounding box center [170, 392] width 255 height 23
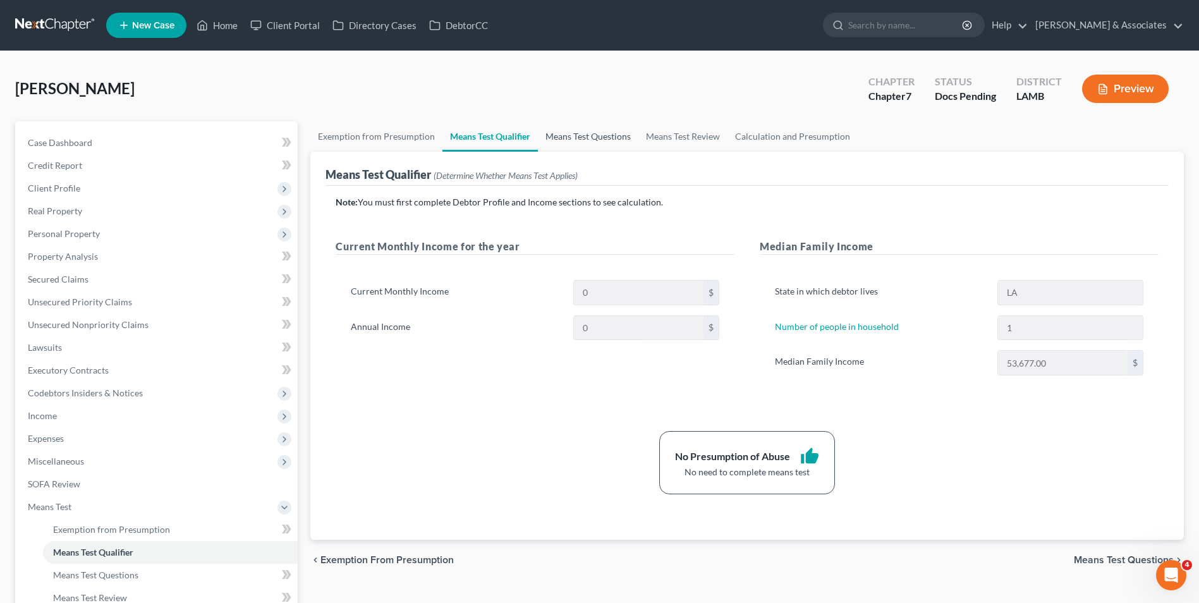
click at [567, 131] on link "Means Test Questions" at bounding box center [588, 136] width 101 height 30
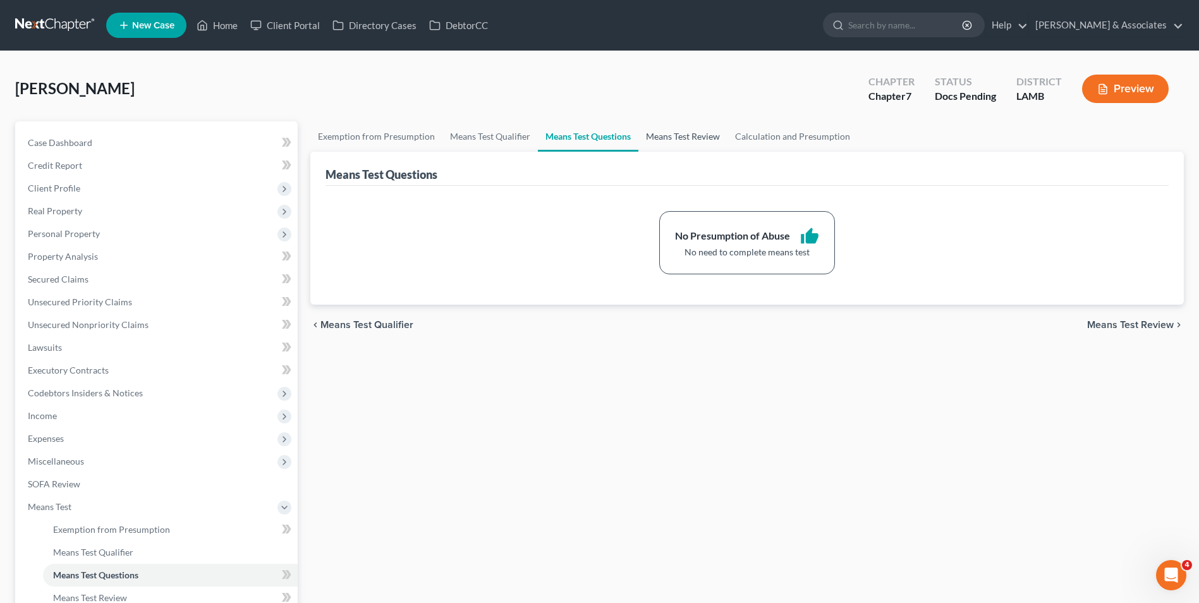
click at [706, 137] on link "Means Test Review" at bounding box center [683, 136] width 89 height 30
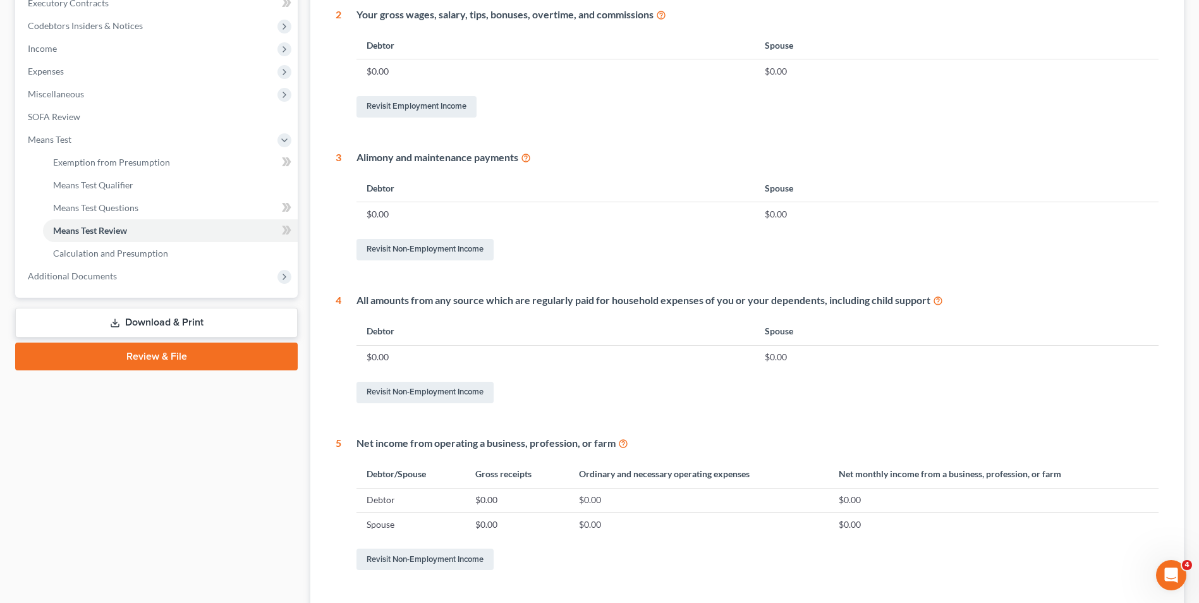
scroll to position [379, 0]
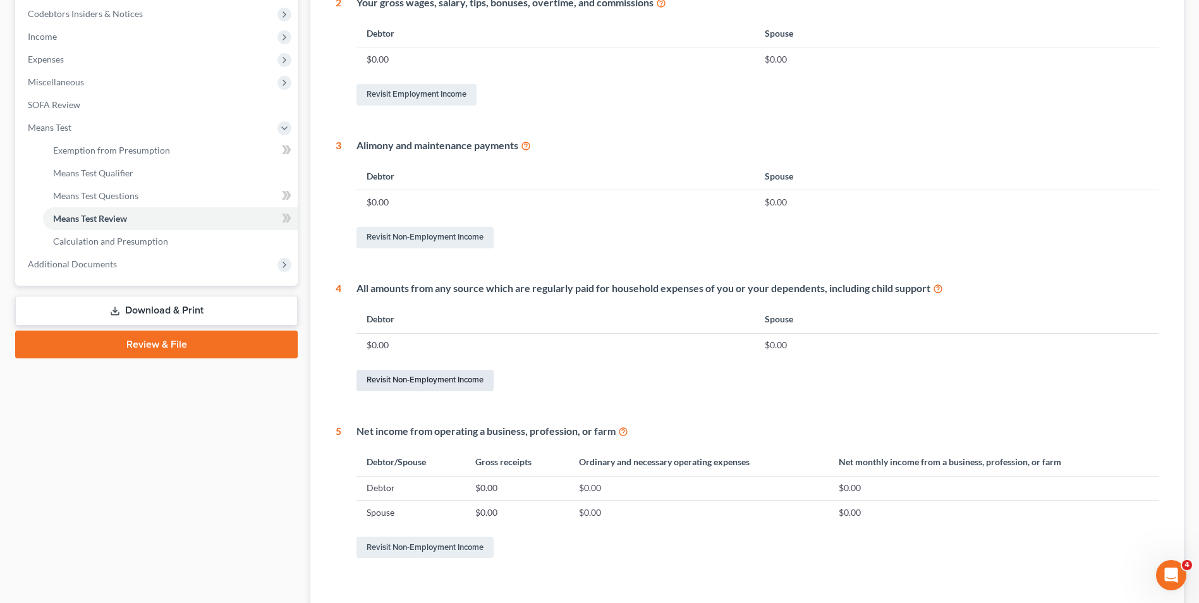
click at [474, 389] on link "Revisit Non-Employment Income" at bounding box center [425, 380] width 137 height 21
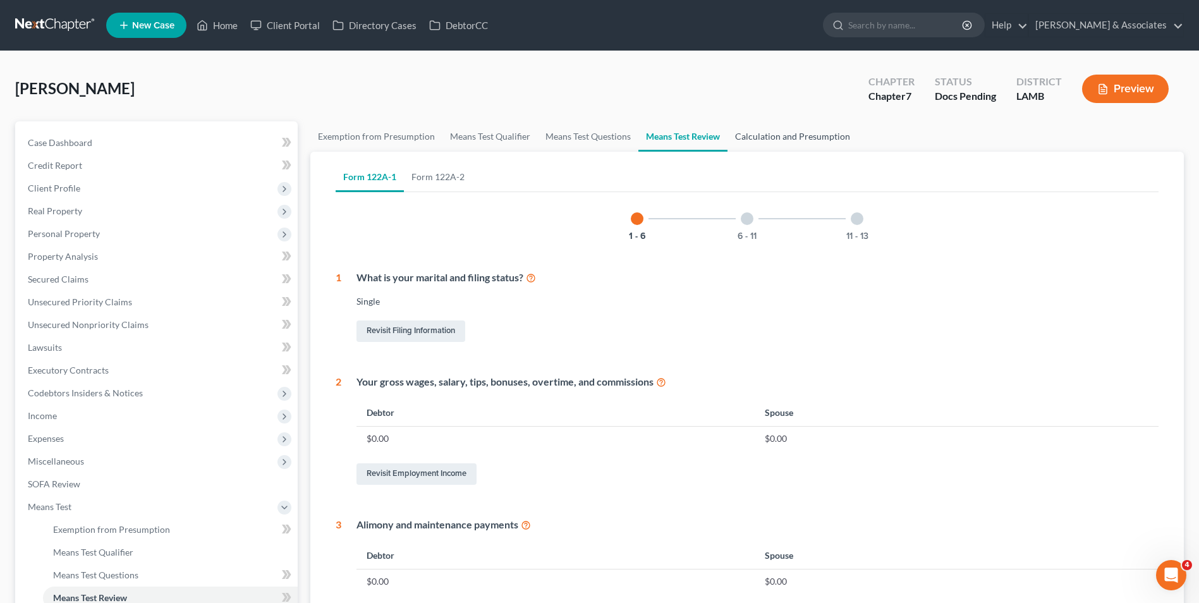
click at [766, 142] on link "Calculation and Presumption" at bounding box center [793, 136] width 130 height 30
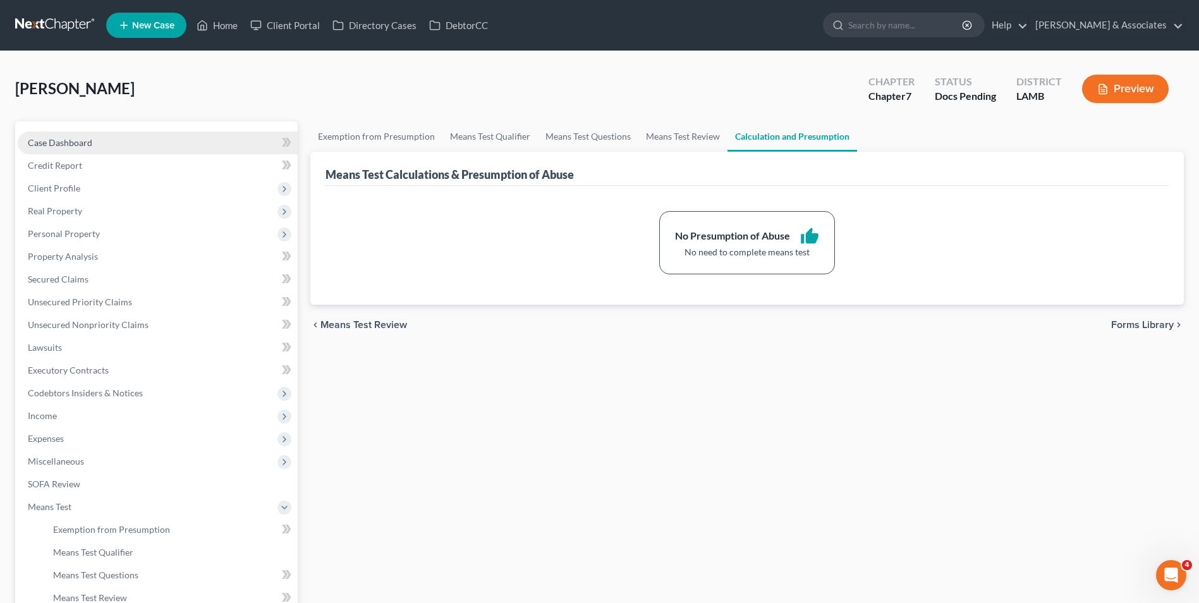
click at [113, 144] on link "Case Dashboard" at bounding box center [158, 142] width 280 height 23
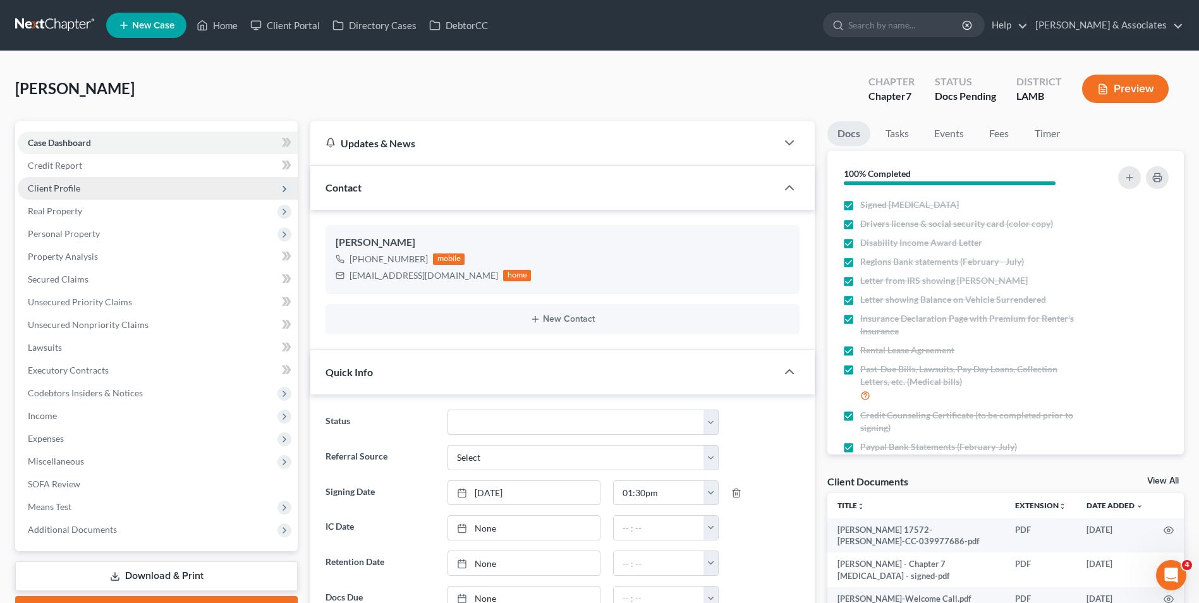
scroll to position [928, 0]
click at [231, 30] on link "Home" at bounding box center [217, 25] width 54 height 23
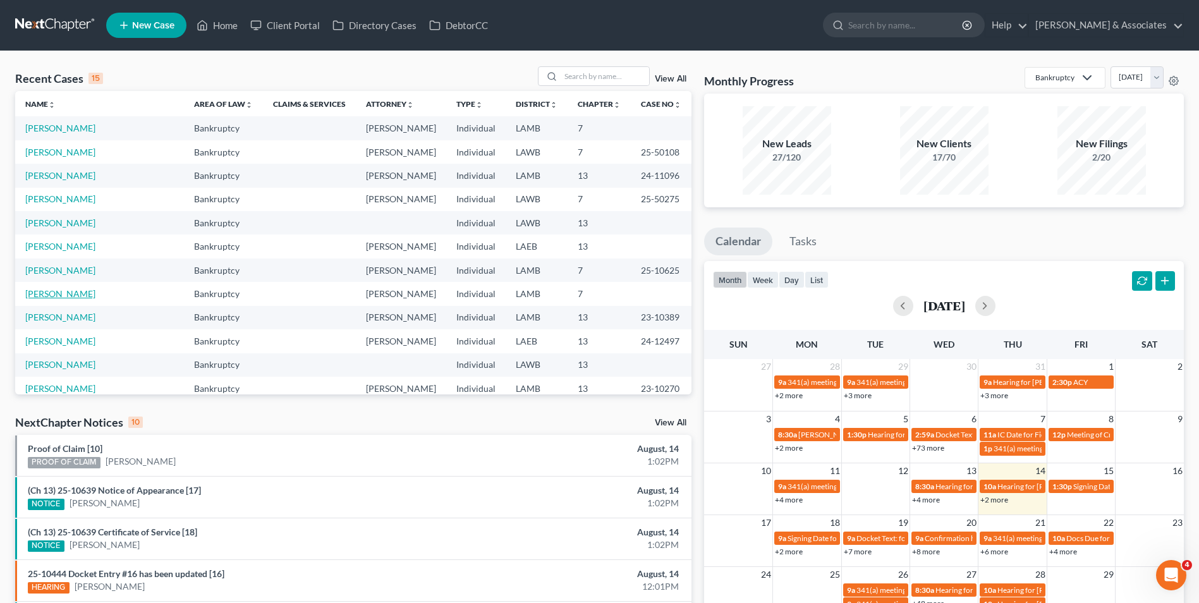
click at [58, 296] on link "[PERSON_NAME]" at bounding box center [60, 293] width 70 height 11
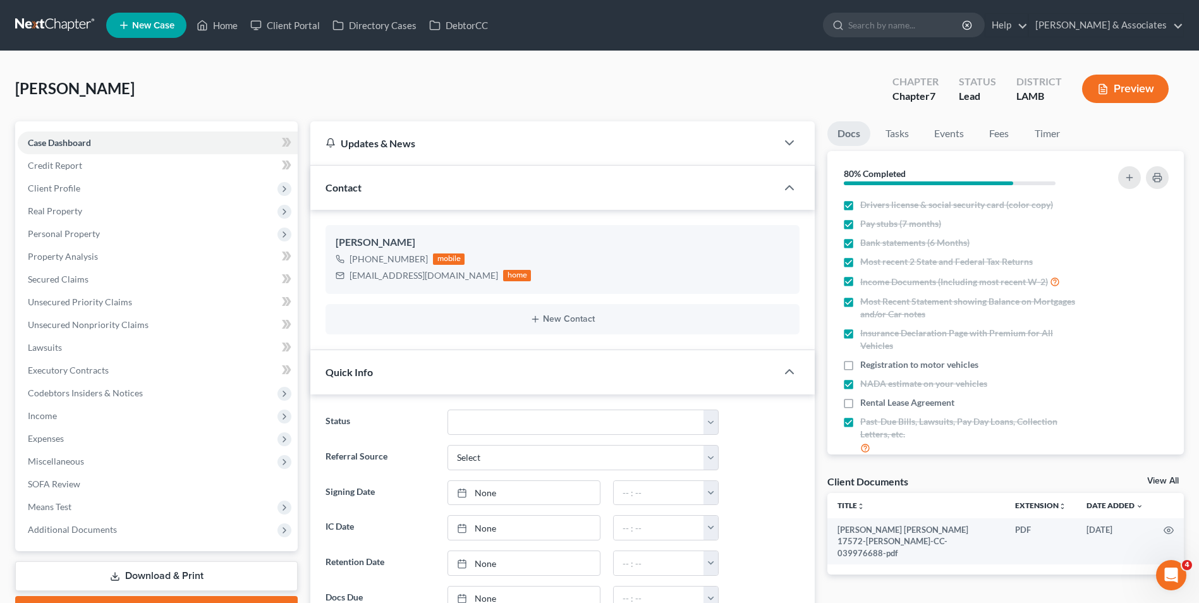
click at [1106, 89] on icon "button" at bounding box center [1102, 88] width 11 height 11
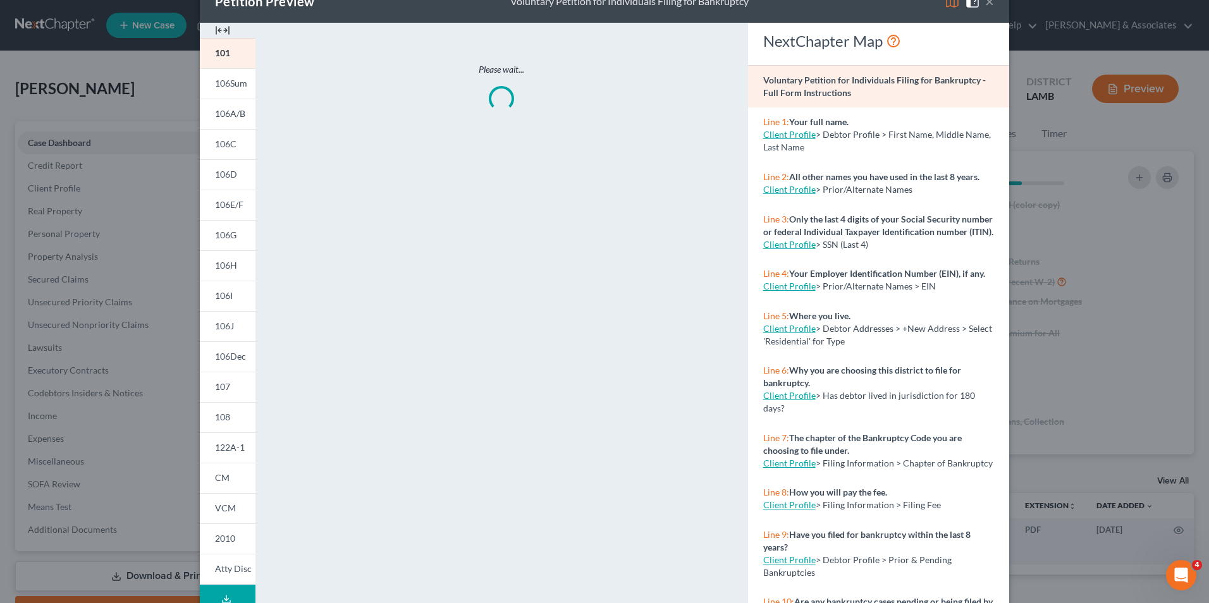
scroll to position [98, 0]
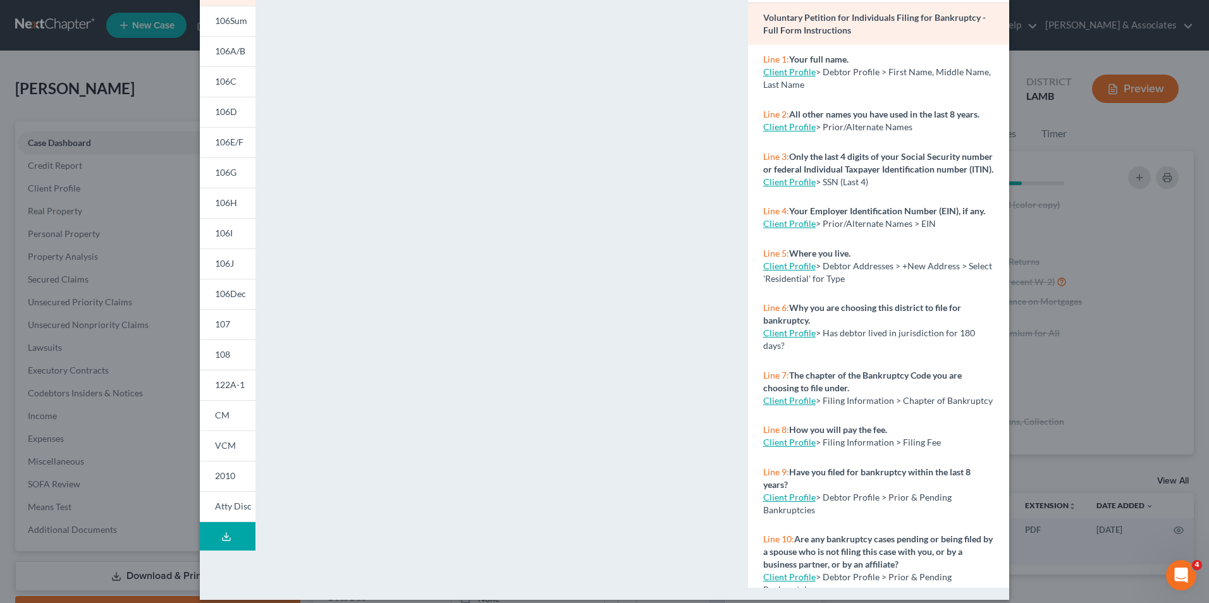
click at [230, 542] on button "Download Draft" at bounding box center [228, 536] width 56 height 28
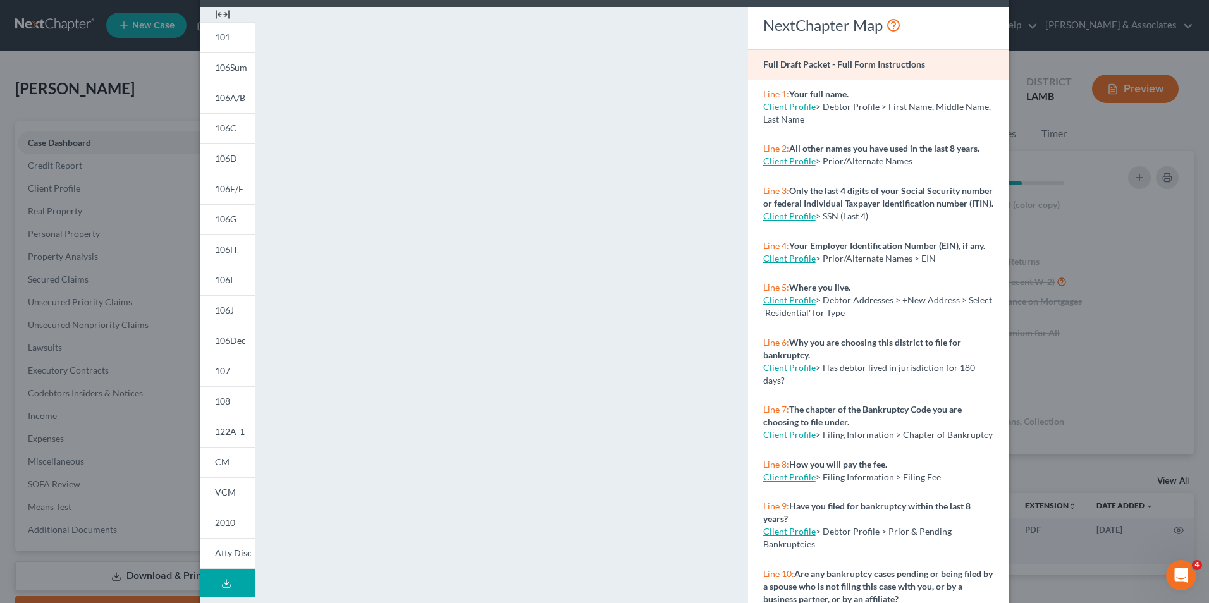
scroll to position [0, 0]
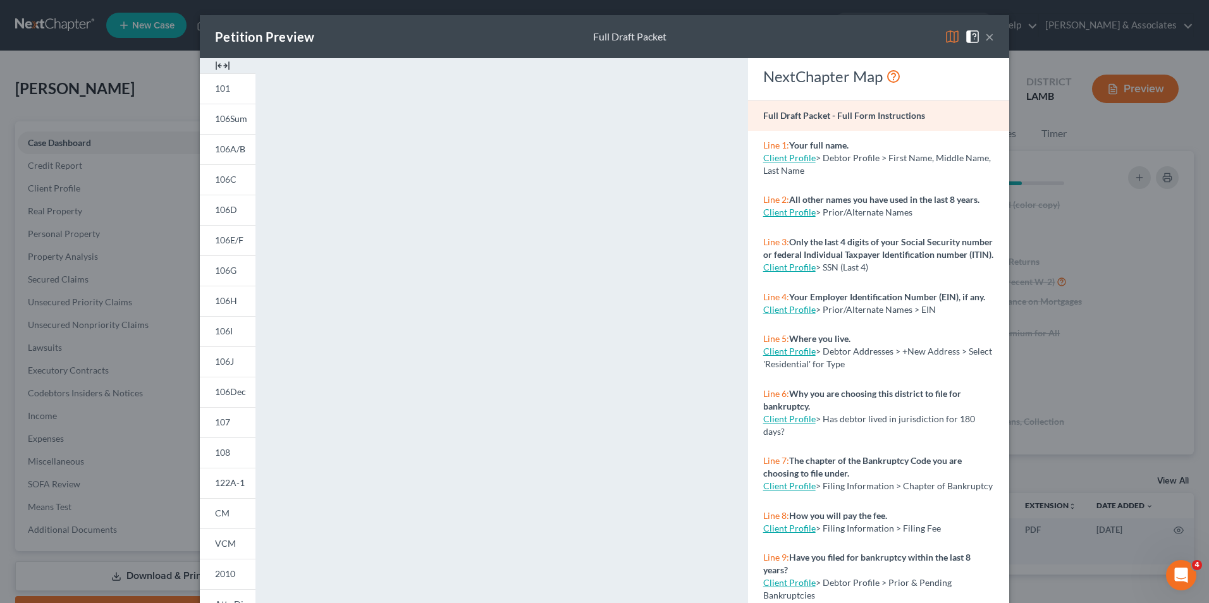
drag, startPoint x: 981, startPoint y: 42, endPoint x: 718, endPoint y: 92, distance: 267.8
click at [985, 42] on button "×" at bounding box center [989, 36] width 9 height 15
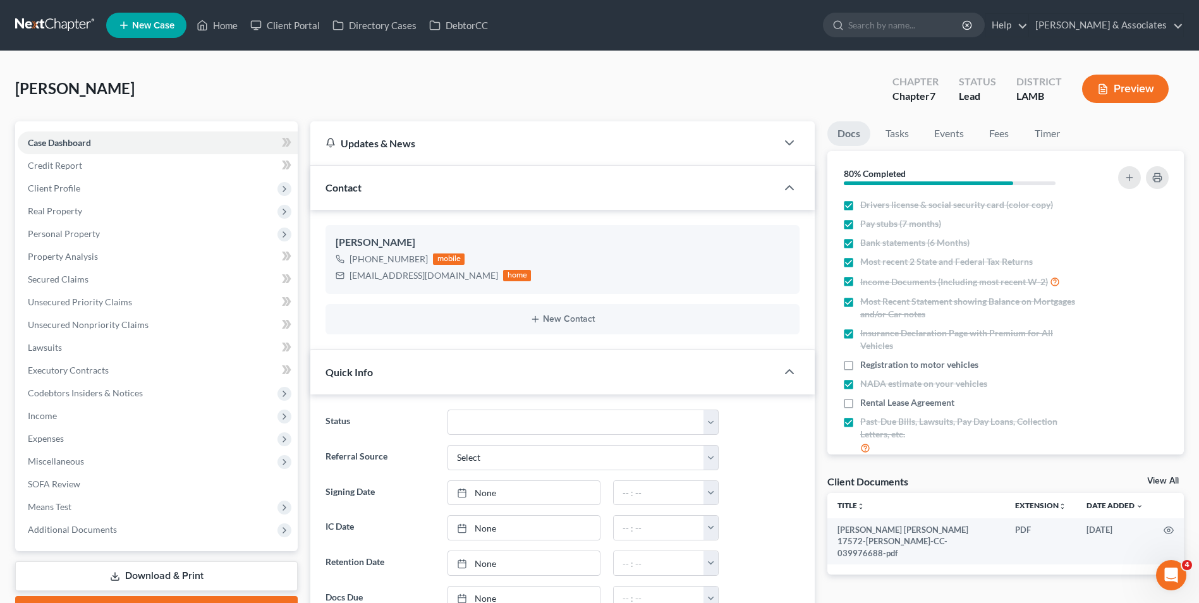
click at [1134, 99] on button "Preview" at bounding box center [1125, 89] width 87 height 28
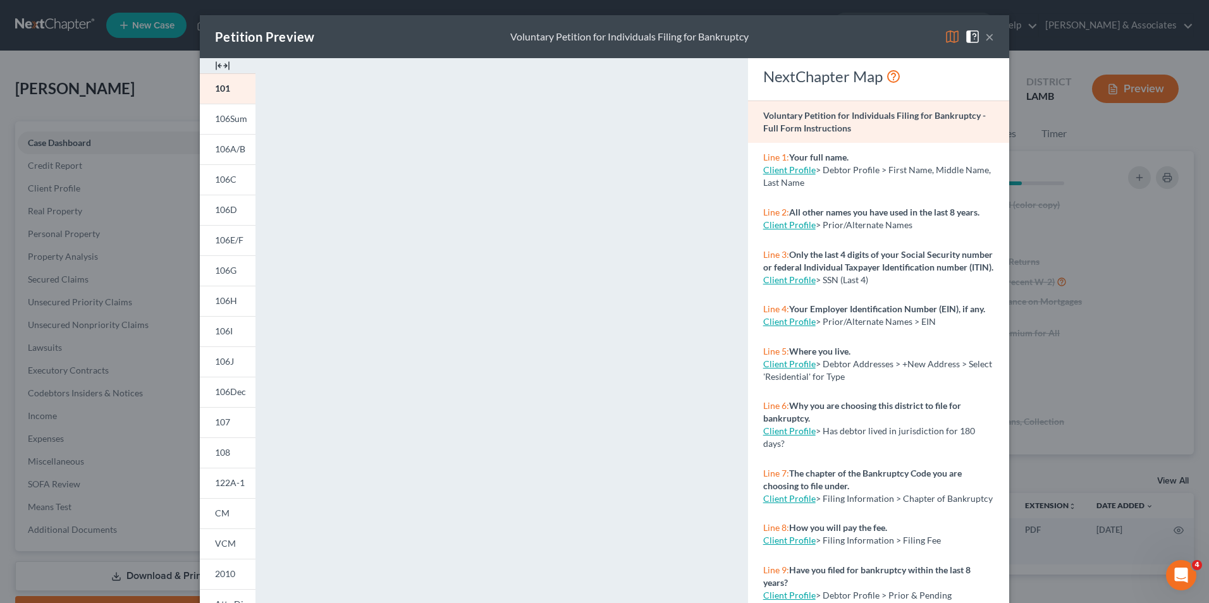
drag, startPoint x: 987, startPoint y: 39, endPoint x: 937, endPoint y: 131, distance: 104.9
click at [987, 39] on button "×" at bounding box center [989, 36] width 9 height 15
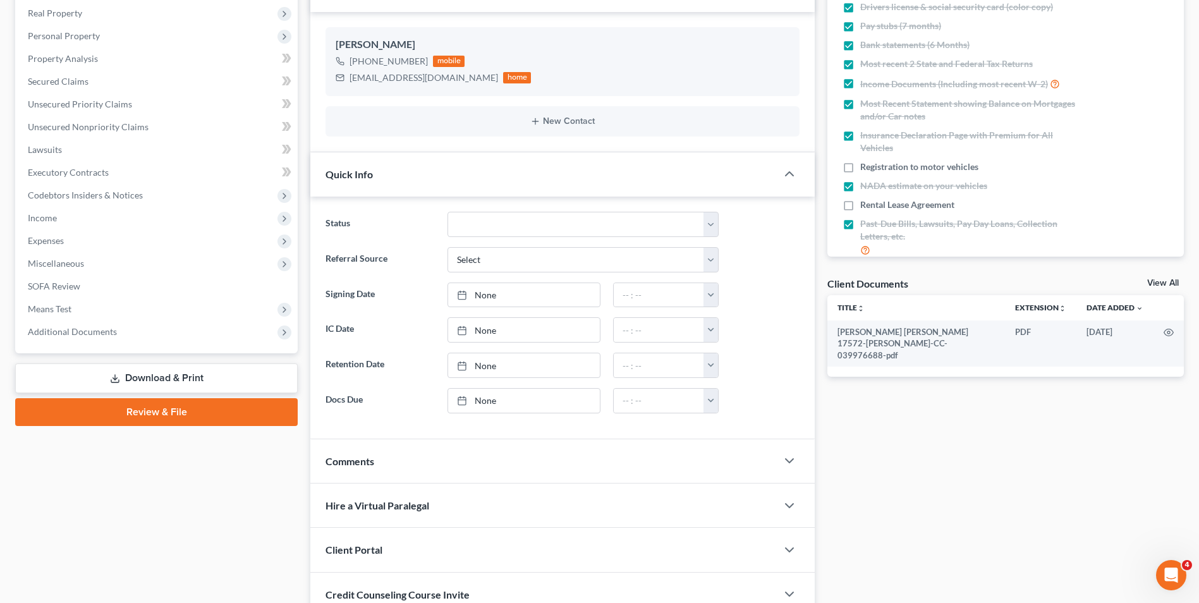
scroll to position [304, 0]
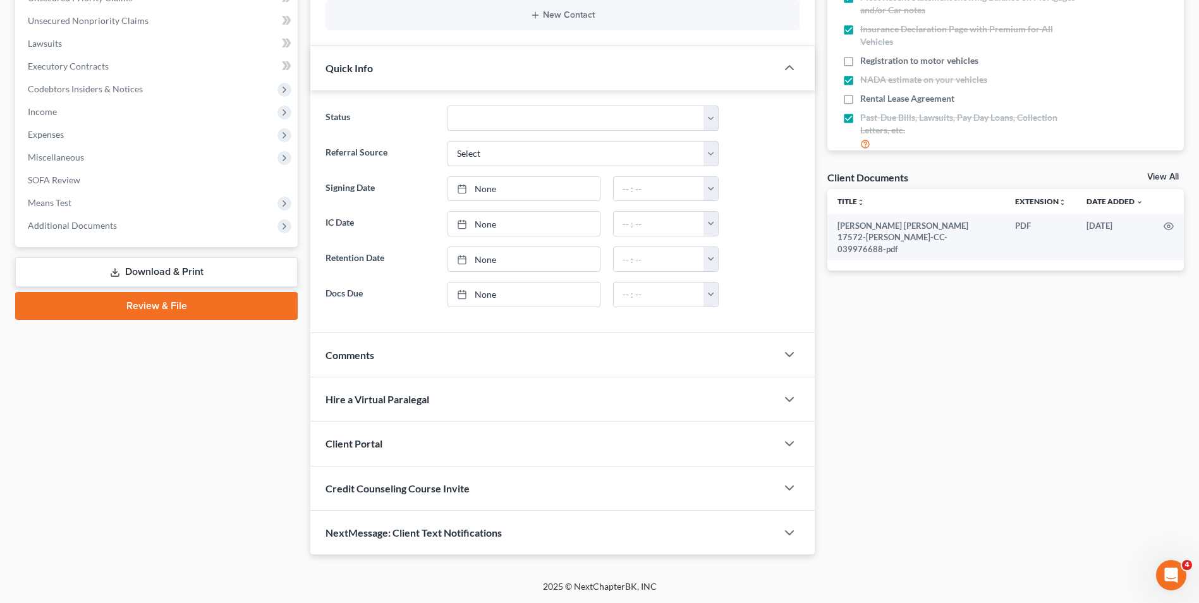
click at [145, 316] on link "Review & File" at bounding box center [156, 306] width 283 height 28
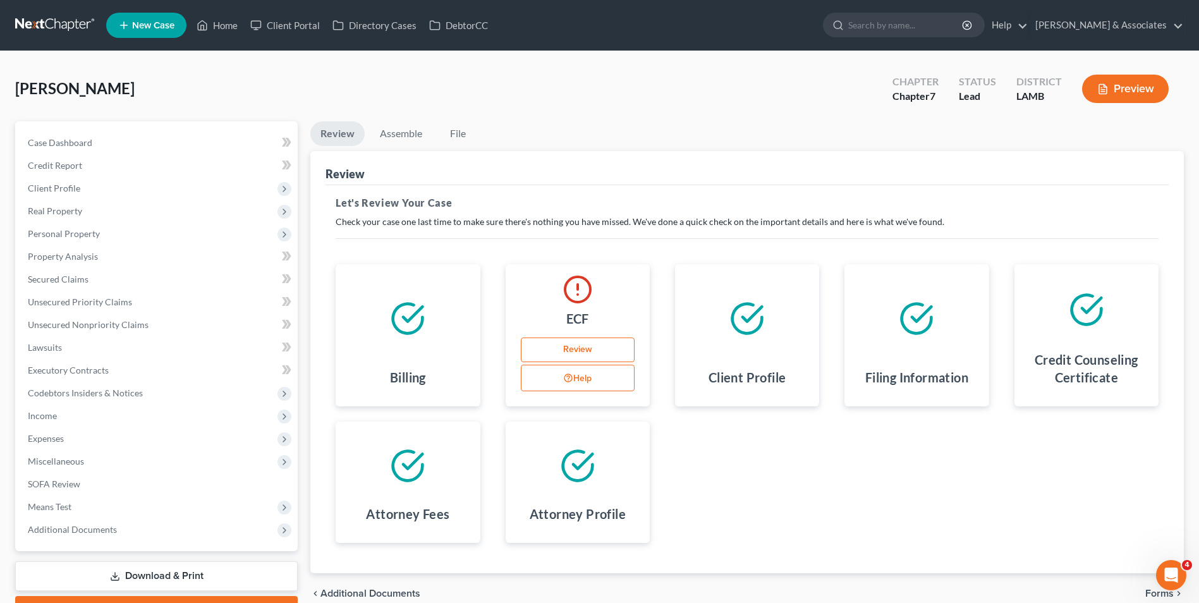
click at [594, 348] on link "Review" at bounding box center [578, 350] width 114 height 25
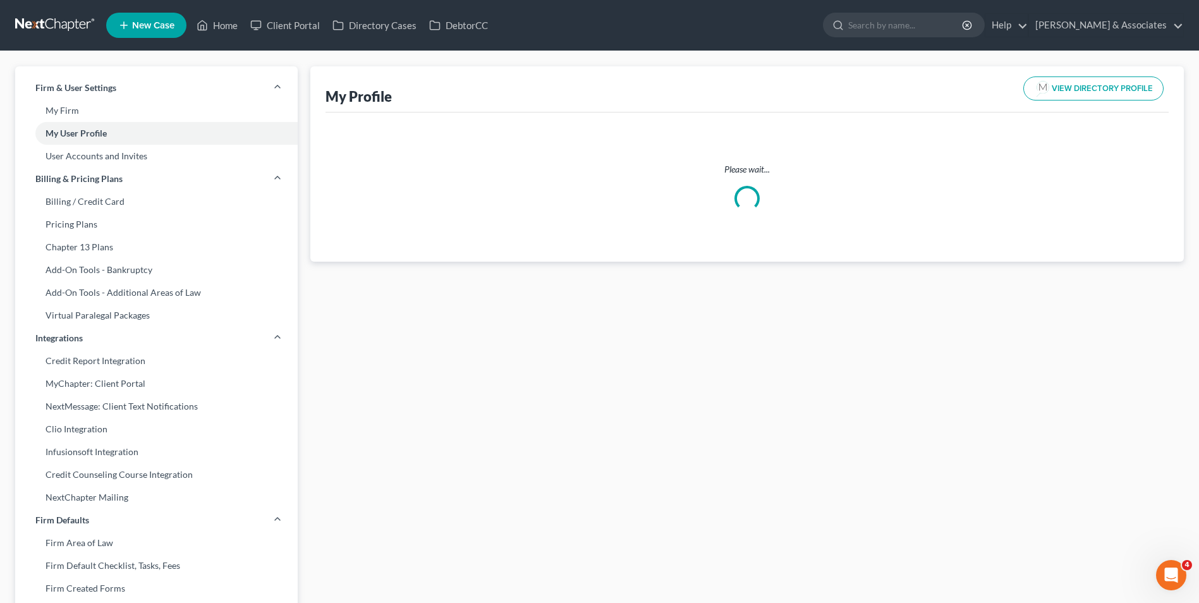
select select "19"
select select "35"
select select "attorney"
select select "0"
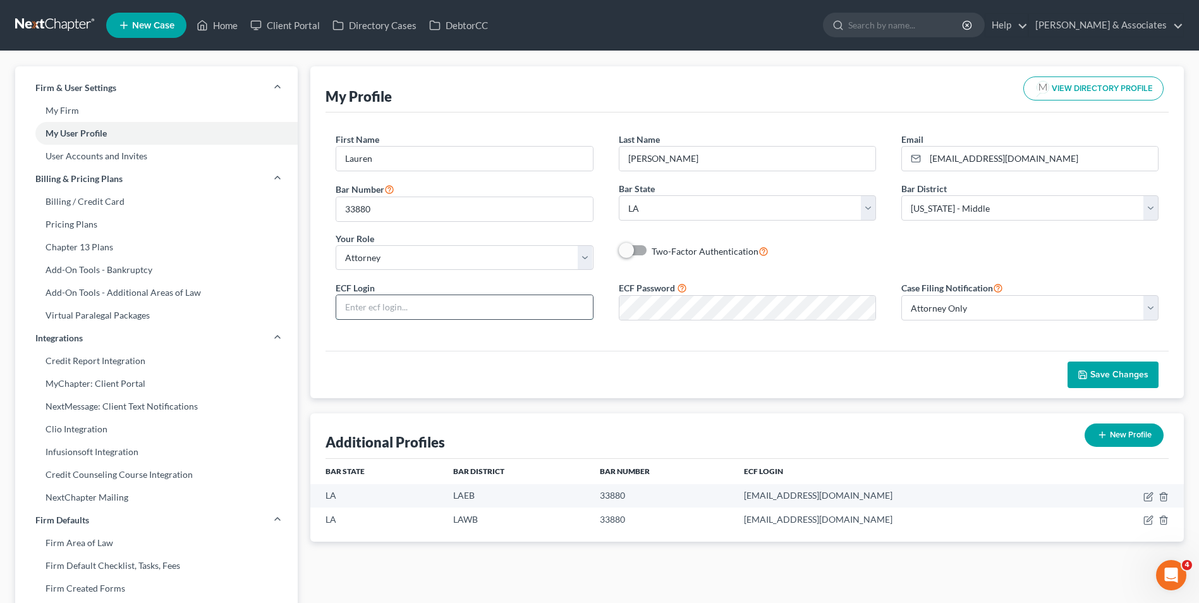
click at [528, 318] on input "text" at bounding box center [464, 307] width 256 height 24
type input "[EMAIL_ADDRESS][DOMAIN_NAME]"
click at [1087, 374] on icon "button" at bounding box center [1083, 375] width 8 height 8
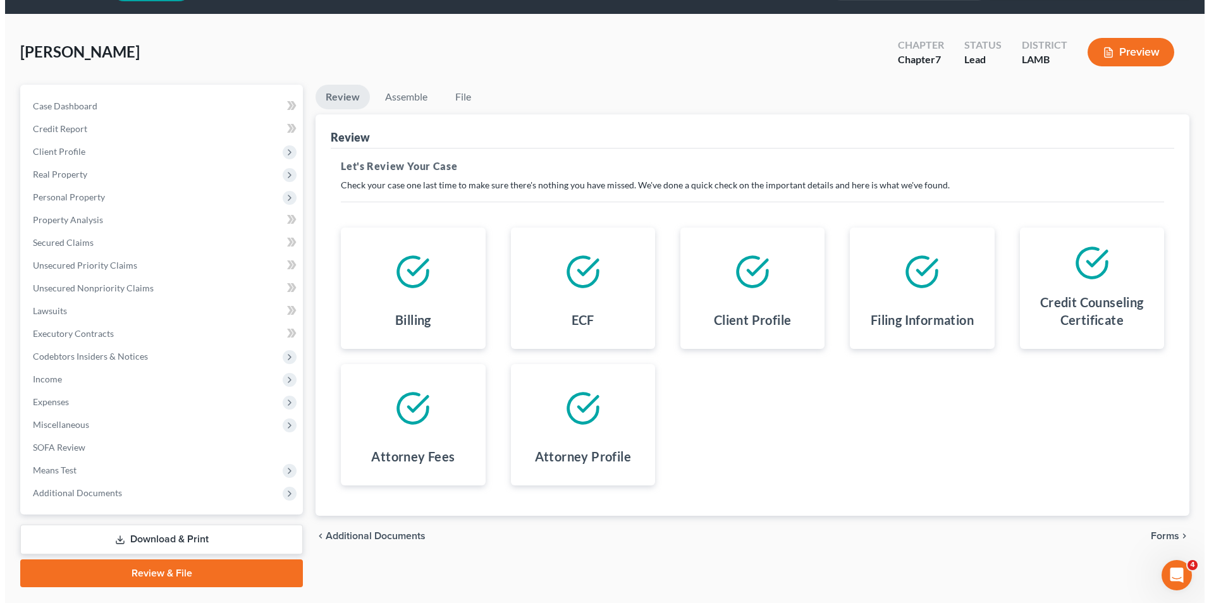
scroll to position [6, 0]
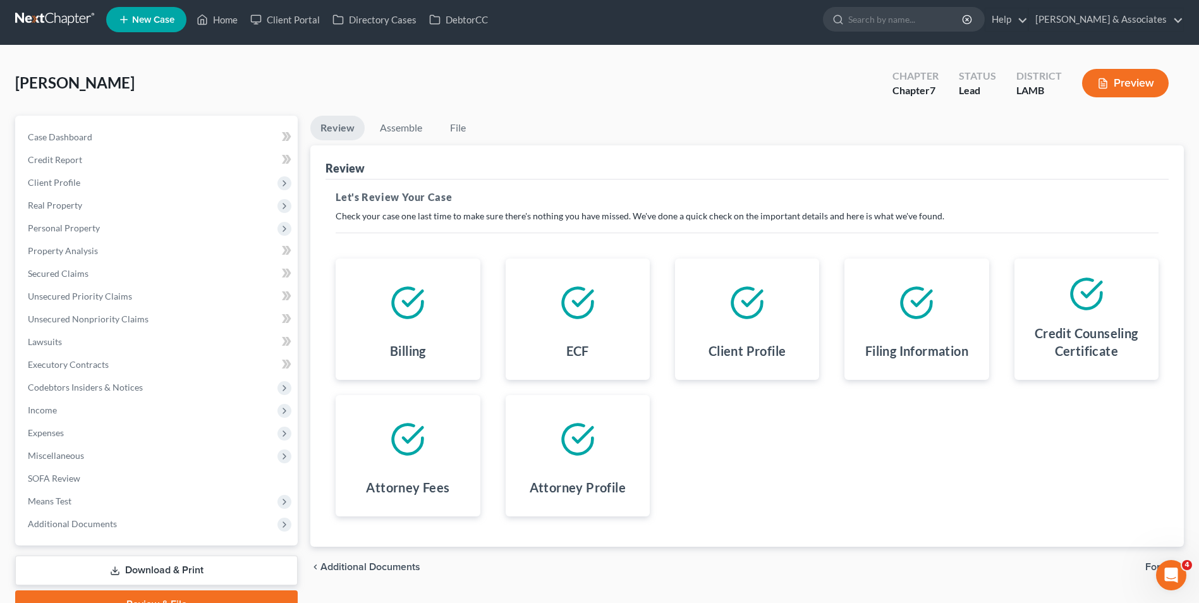
click at [1105, 87] on icon "button" at bounding box center [1102, 83] width 11 height 11
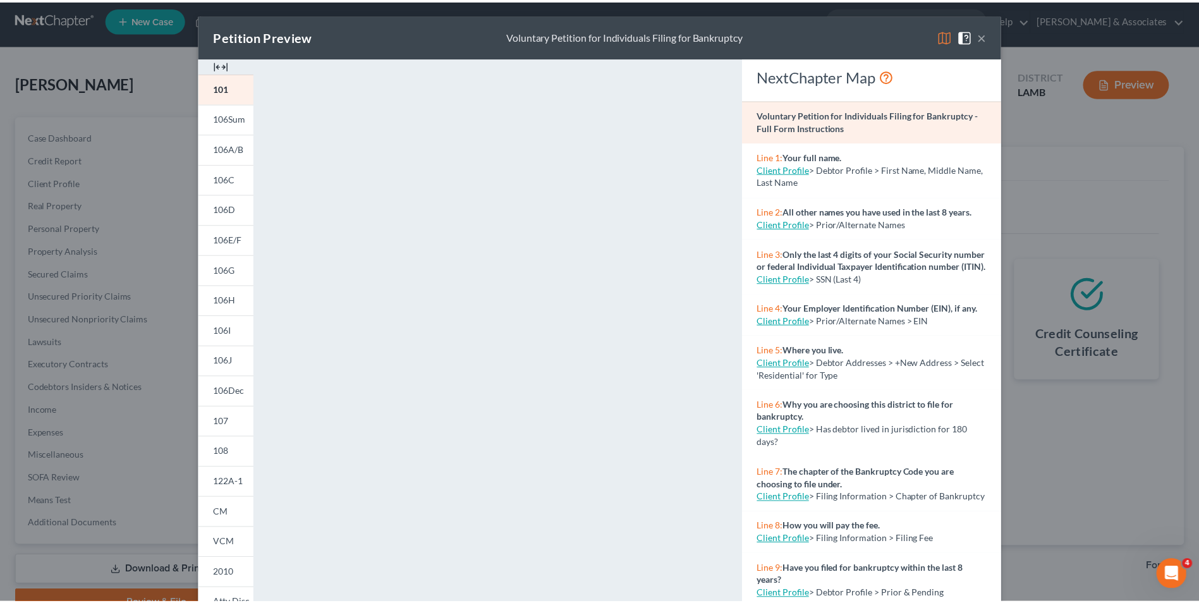
scroll to position [0, 0]
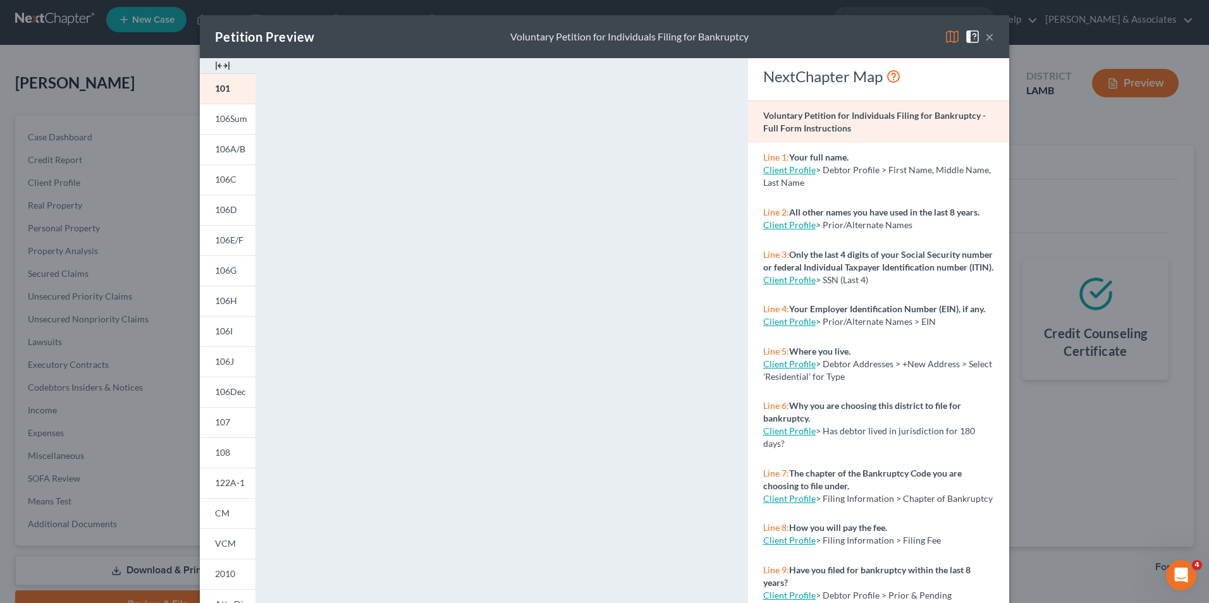
click at [986, 36] on button "×" at bounding box center [989, 36] width 9 height 15
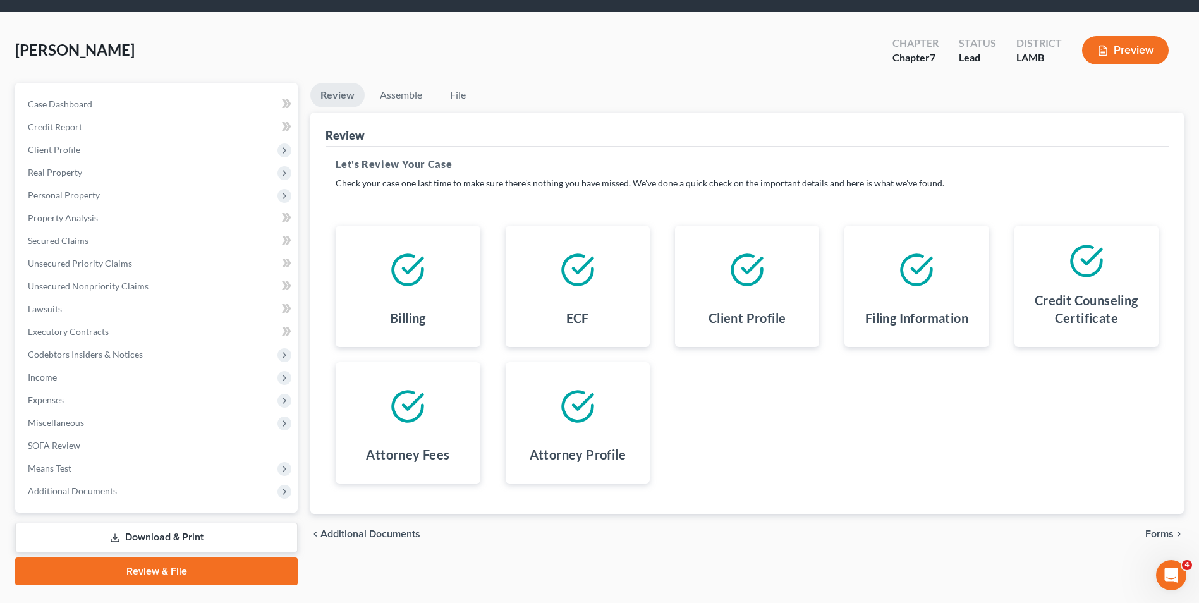
scroll to position [69, 0]
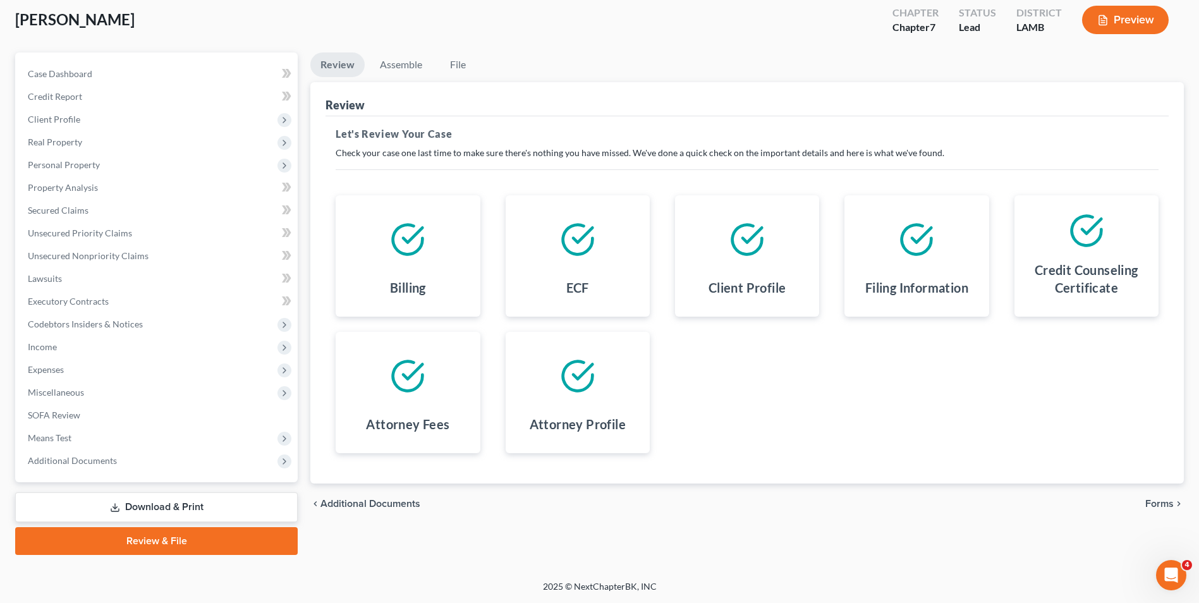
click at [1168, 499] on span "Forms" at bounding box center [1160, 504] width 28 height 10
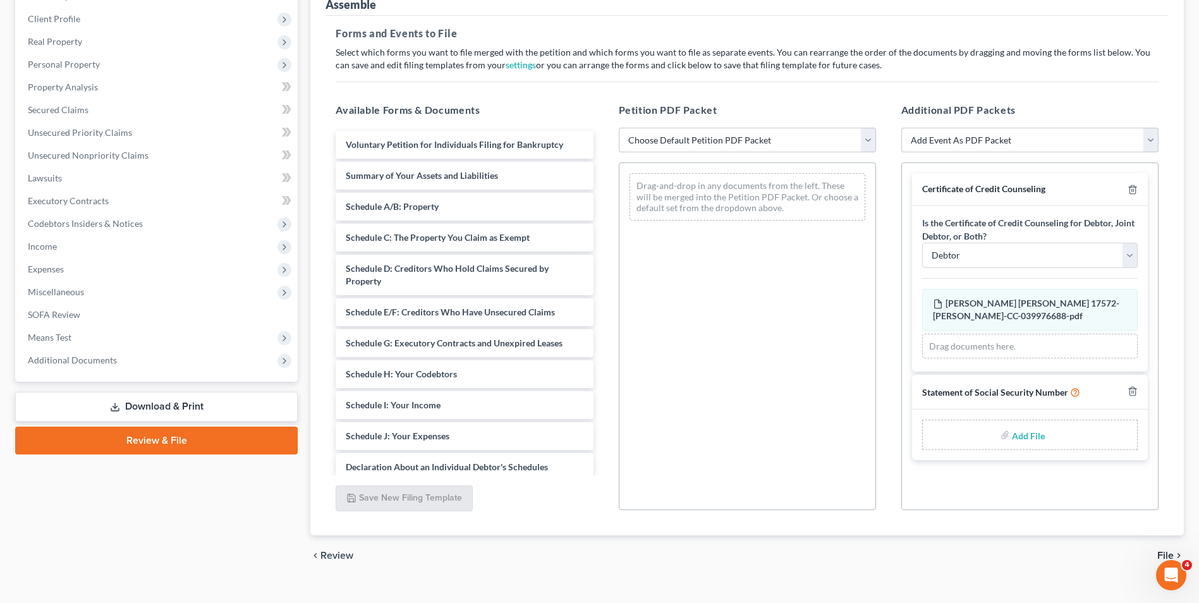
scroll to position [190, 0]
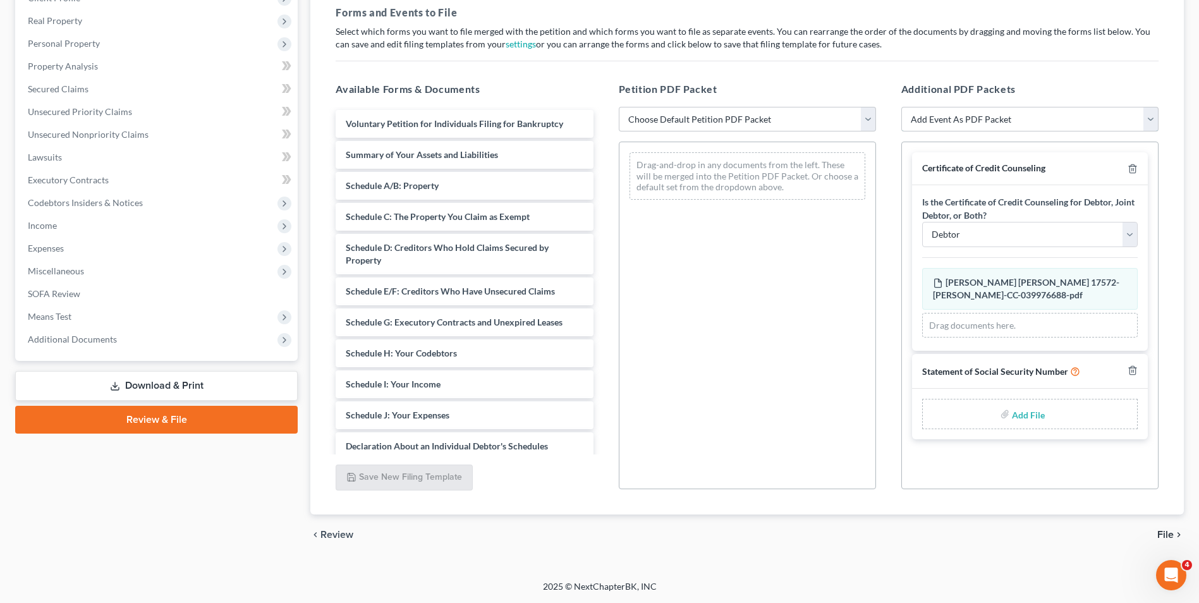
click at [953, 127] on select "Add Event As PDF Packet Amended List of Creditors Amended List of Creditors and…" at bounding box center [1030, 119] width 257 height 25
